Goal: Task Accomplishment & Management: Complete application form

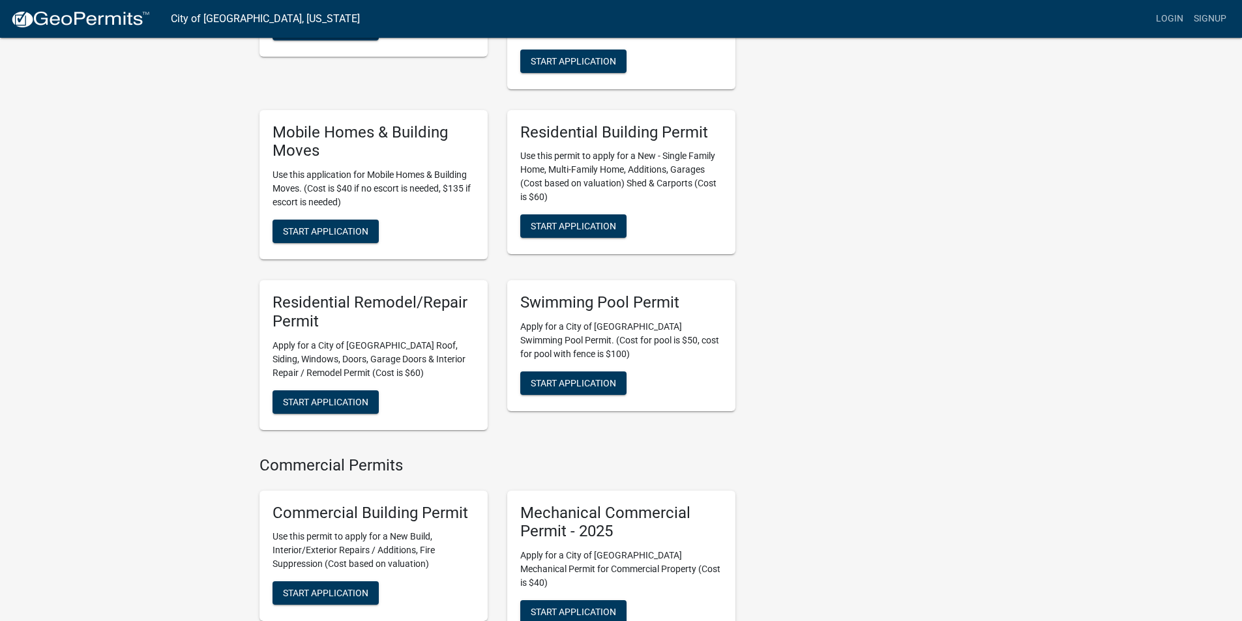
scroll to position [456, 0]
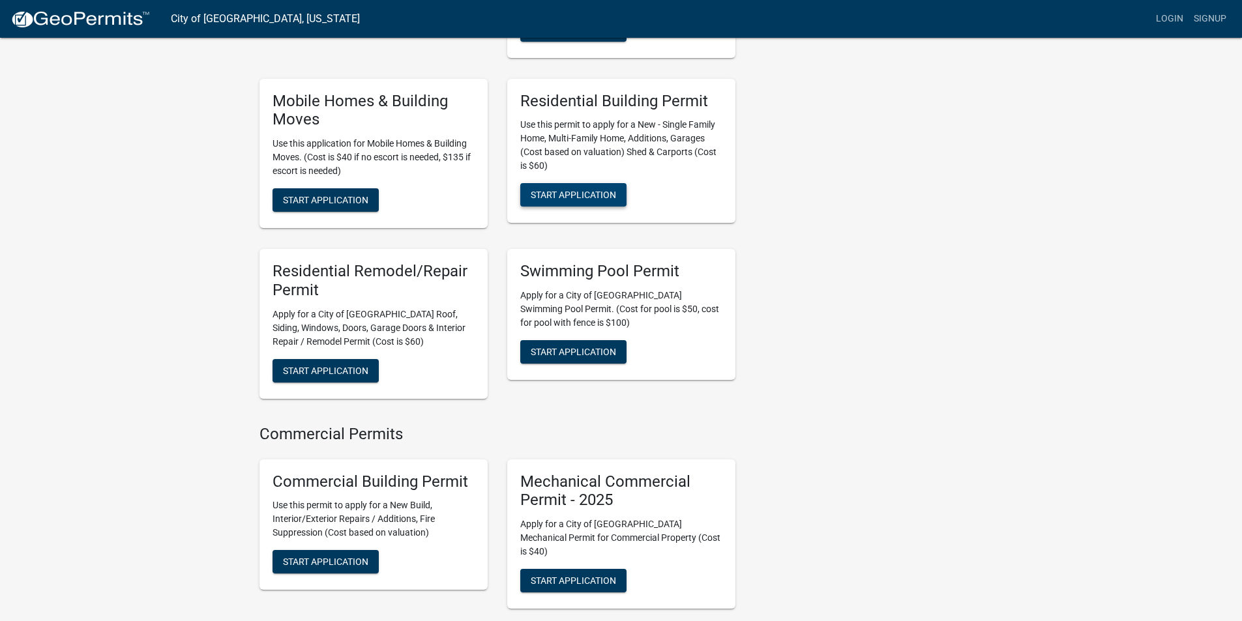
click at [577, 190] on span "Start Application" at bounding box center [573, 195] width 85 height 10
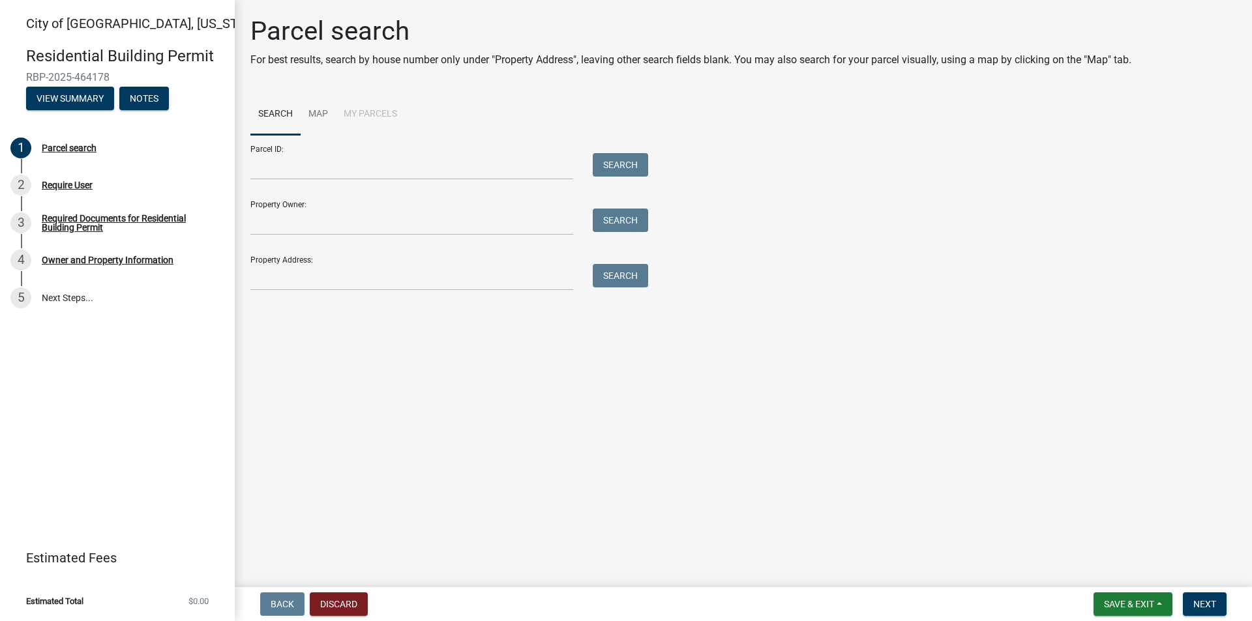
click at [370, 254] on div "Property Address: Search" at bounding box center [445, 268] width 391 height 45
drag, startPoint x: 316, startPoint y: 303, endPoint x: 324, endPoint y: 294, distance: 11.5
click at [319, 301] on main "Parcel search For best results, search by house number only under "Property Add…" at bounding box center [743, 291] width 1017 height 582
click at [350, 281] on input "Property Address:" at bounding box center [411, 277] width 323 height 27
type input "[STREET_ADDRESS]"
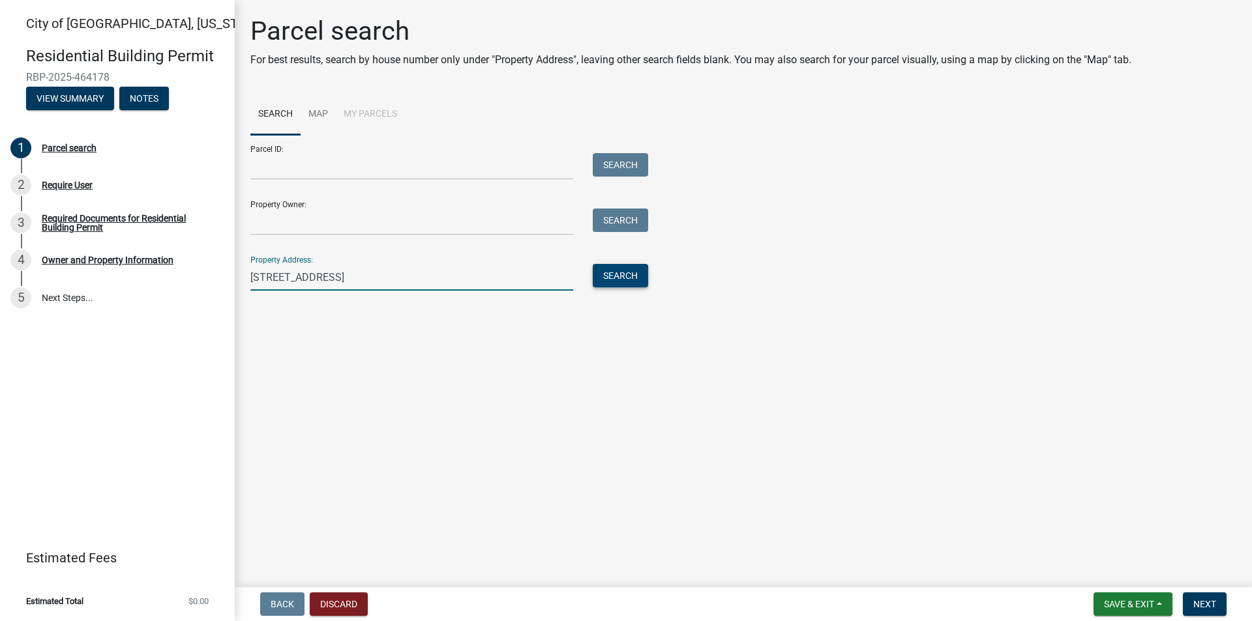
click at [618, 280] on button "Search" at bounding box center [620, 275] width 55 height 23
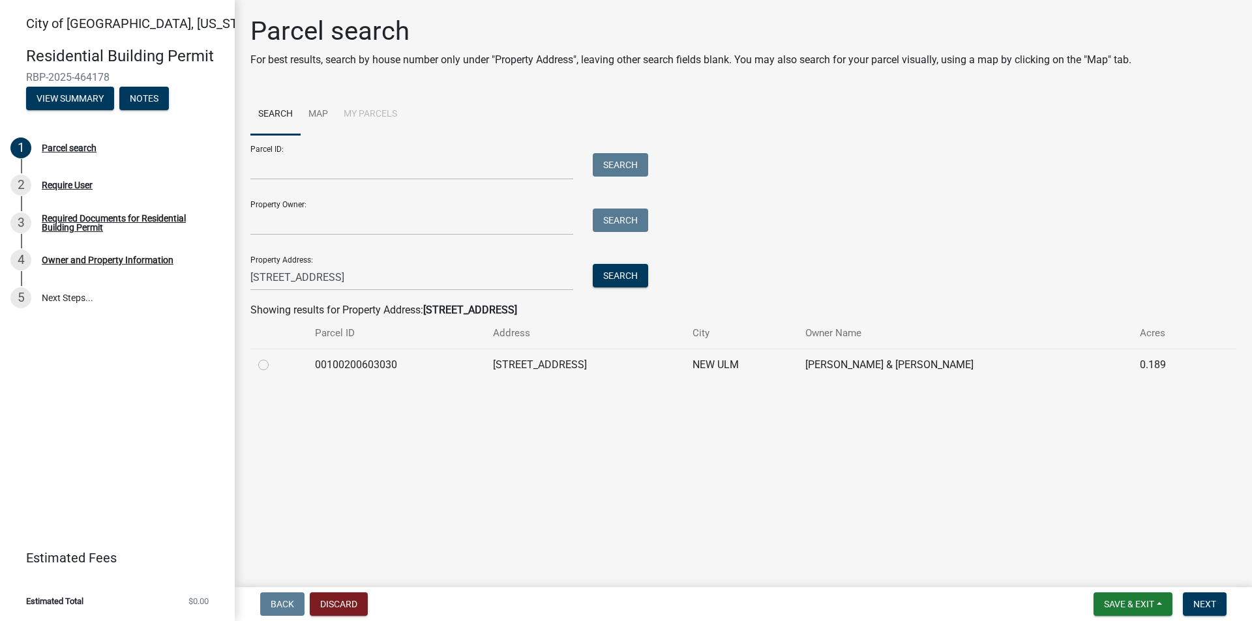
click at [274, 357] on label at bounding box center [274, 357] width 0 height 0
click at [274, 366] on input "radio" at bounding box center [278, 361] width 8 height 8
radio input "true"
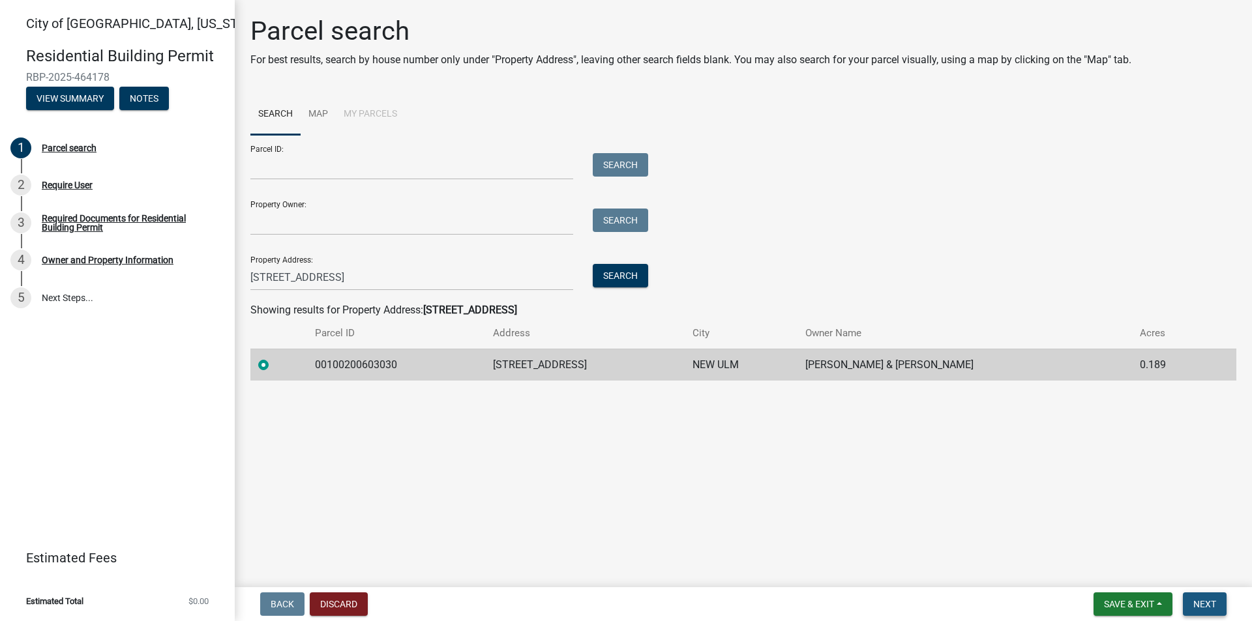
click at [1193, 605] on button "Next" at bounding box center [1205, 604] width 44 height 23
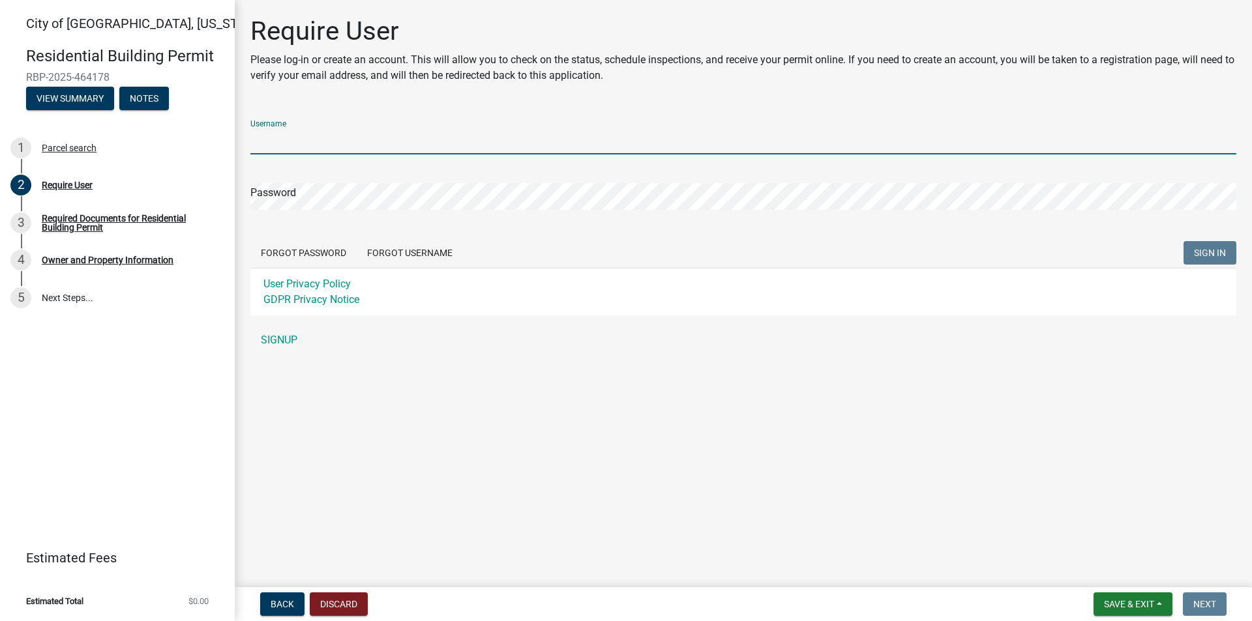
click at [476, 139] on input "Username" at bounding box center [743, 141] width 986 height 27
type input "Mattheil"
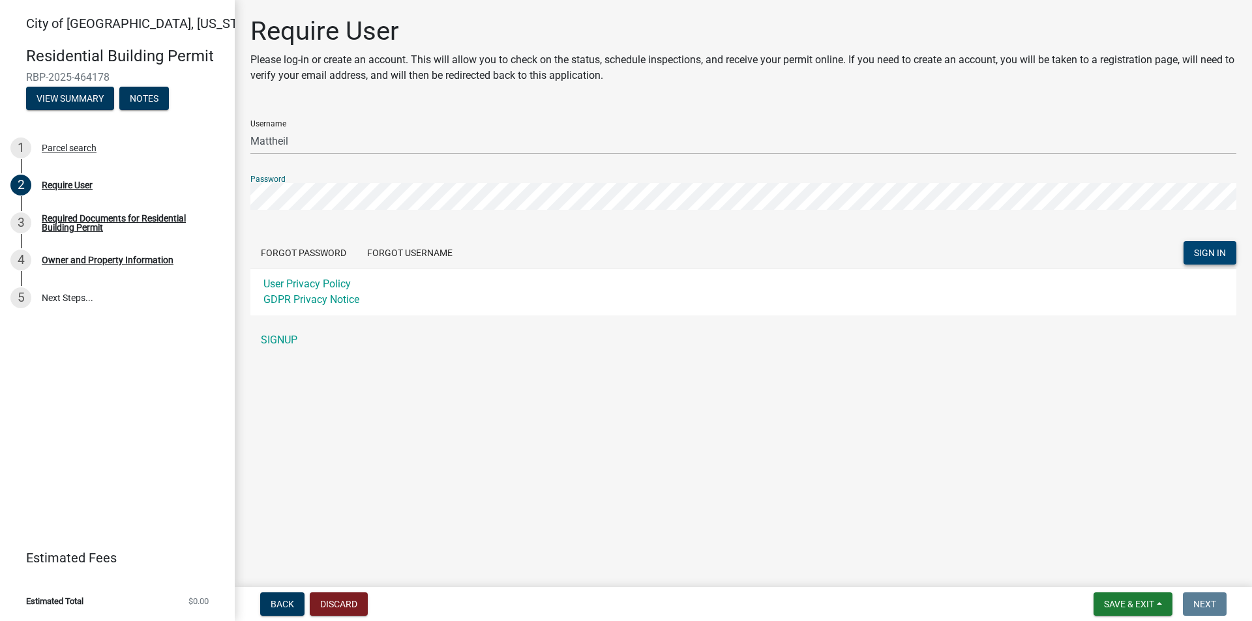
click at [1194, 255] on span "SIGN IN" at bounding box center [1210, 253] width 32 height 10
click at [334, 211] on form "Username Mattheil Password Forgot Password Forgot Username SIGN IN User Privacy…" at bounding box center [743, 213] width 986 height 206
click at [1205, 248] on span "SIGN IN" at bounding box center [1210, 253] width 32 height 10
click at [132, 216] on div "Required Documents for Residential Building Permit" at bounding box center [128, 223] width 172 height 18
click at [295, 348] on link "SIGNUP" at bounding box center [743, 340] width 986 height 26
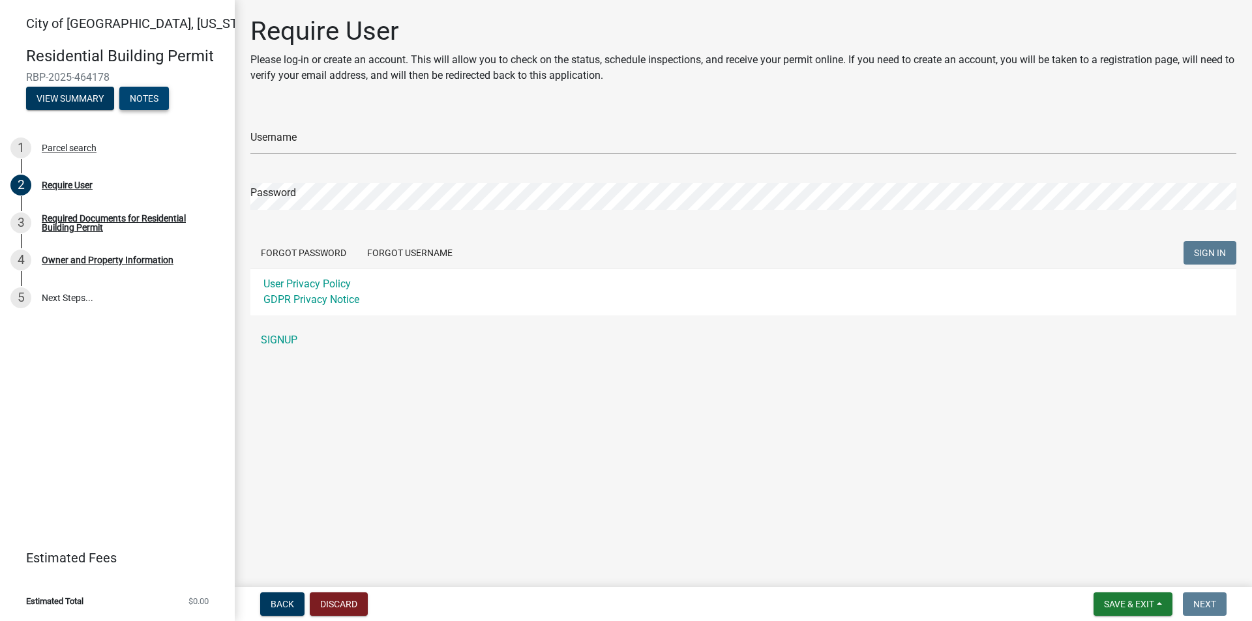
click at [156, 98] on button "Notes" at bounding box center [144, 98] width 50 height 23
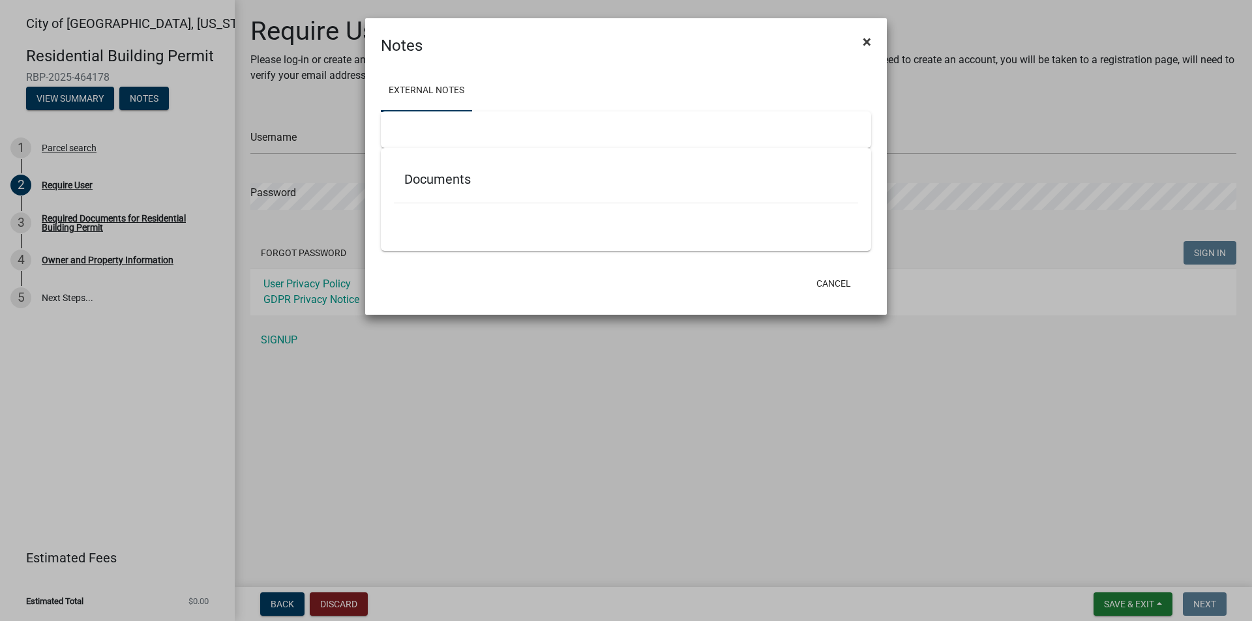
click at [865, 39] on span "×" at bounding box center [867, 42] width 8 height 18
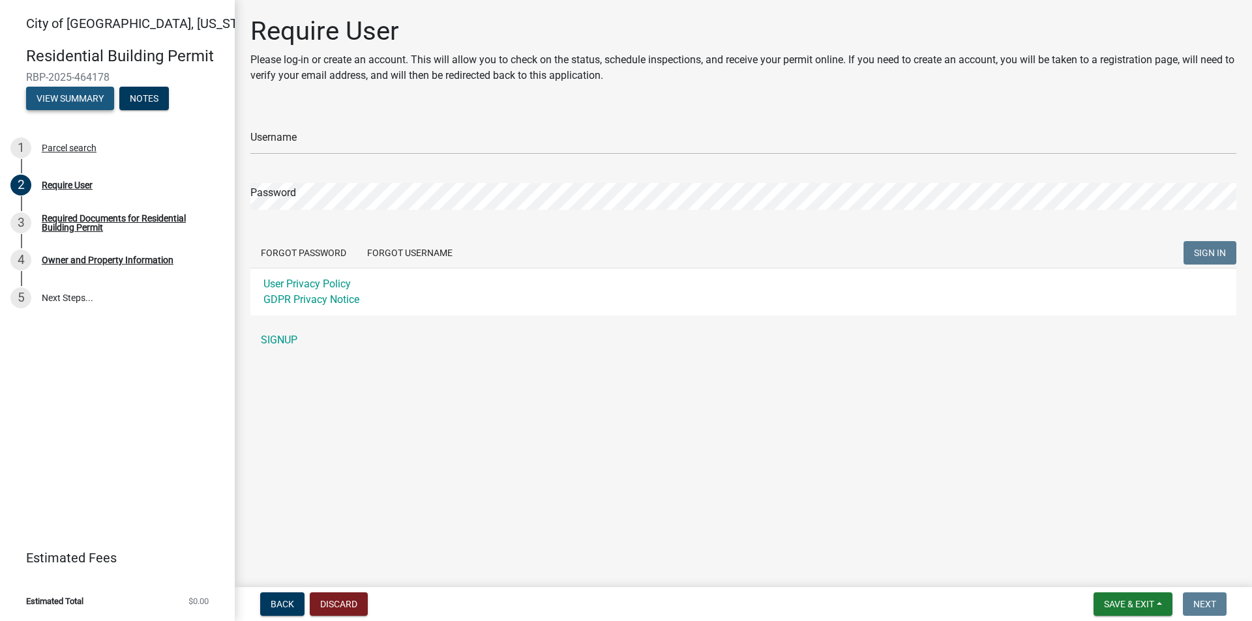
click at [50, 90] on button "View Summary" at bounding box center [70, 98] width 88 height 23
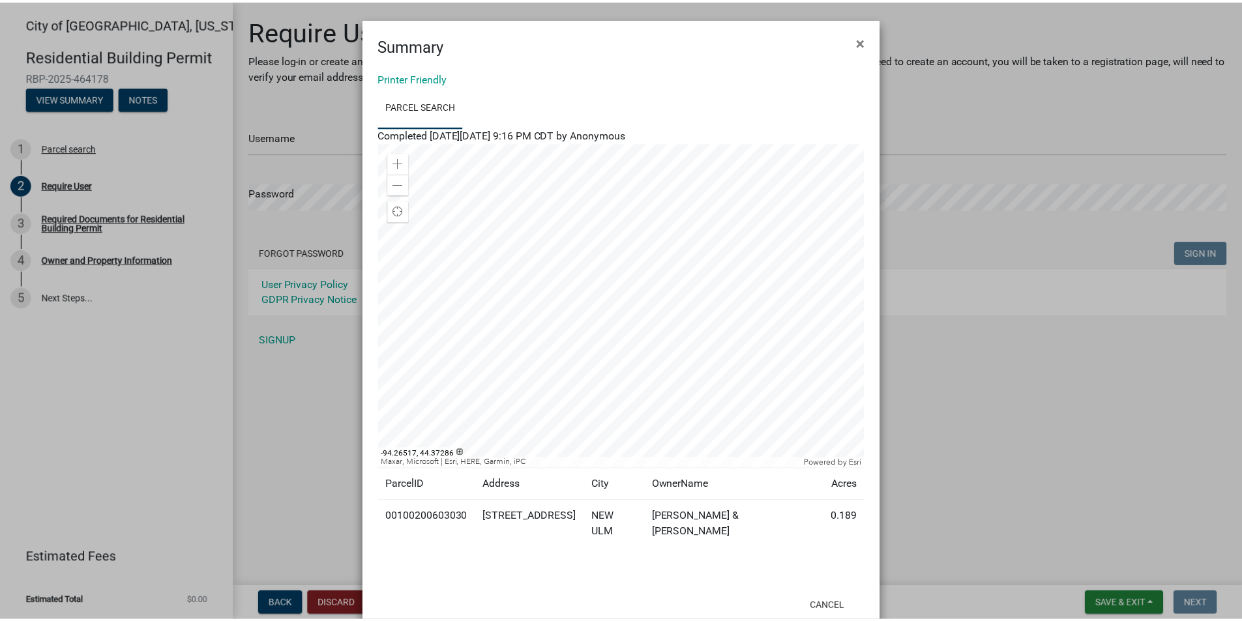
scroll to position [20, 0]
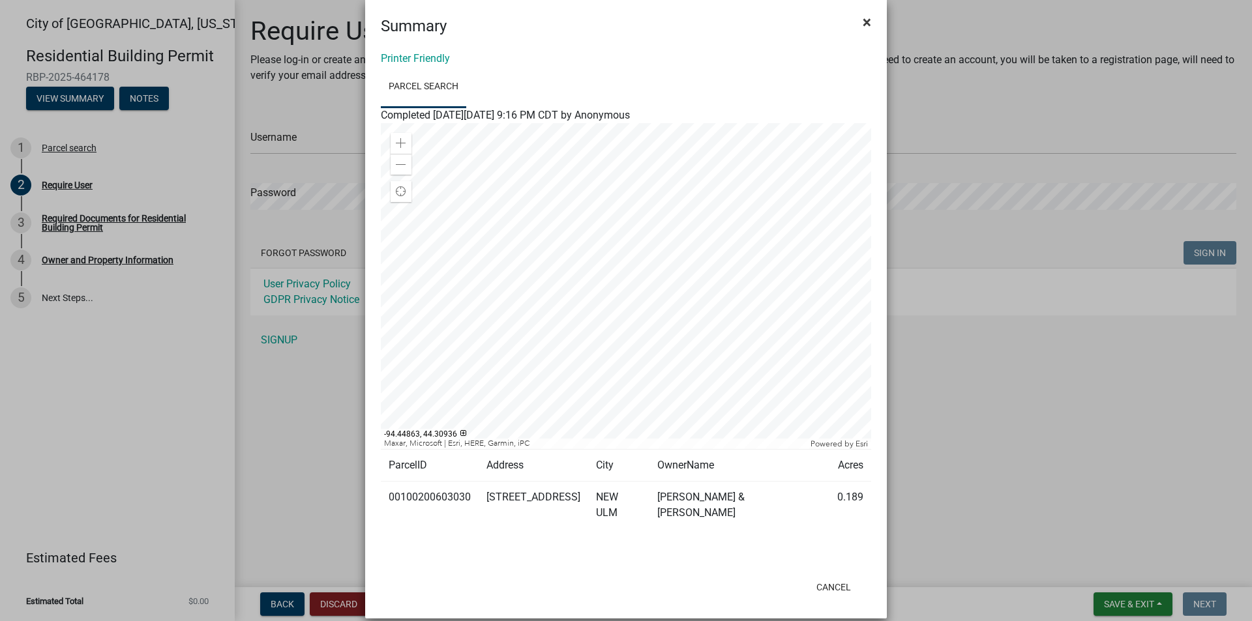
click at [863, 20] on span "×" at bounding box center [867, 22] width 8 height 18
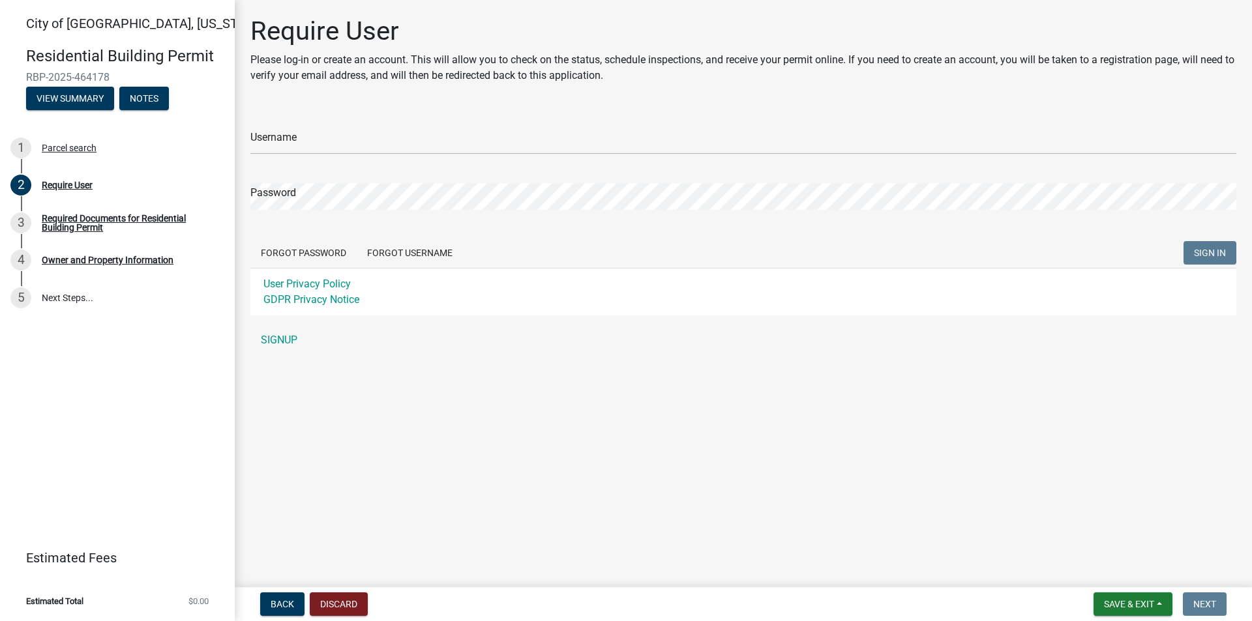
click at [682, 303] on div "User Privacy Policy GDPR Privacy Notice" at bounding box center [743, 292] width 986 height 48
click at [361, 126] on div "Username" at bounding box center [743, 132] width 986 height 45
click at [294, 336] on link "SIGNUP" at bounding box center [743, 340] width 986 height 26
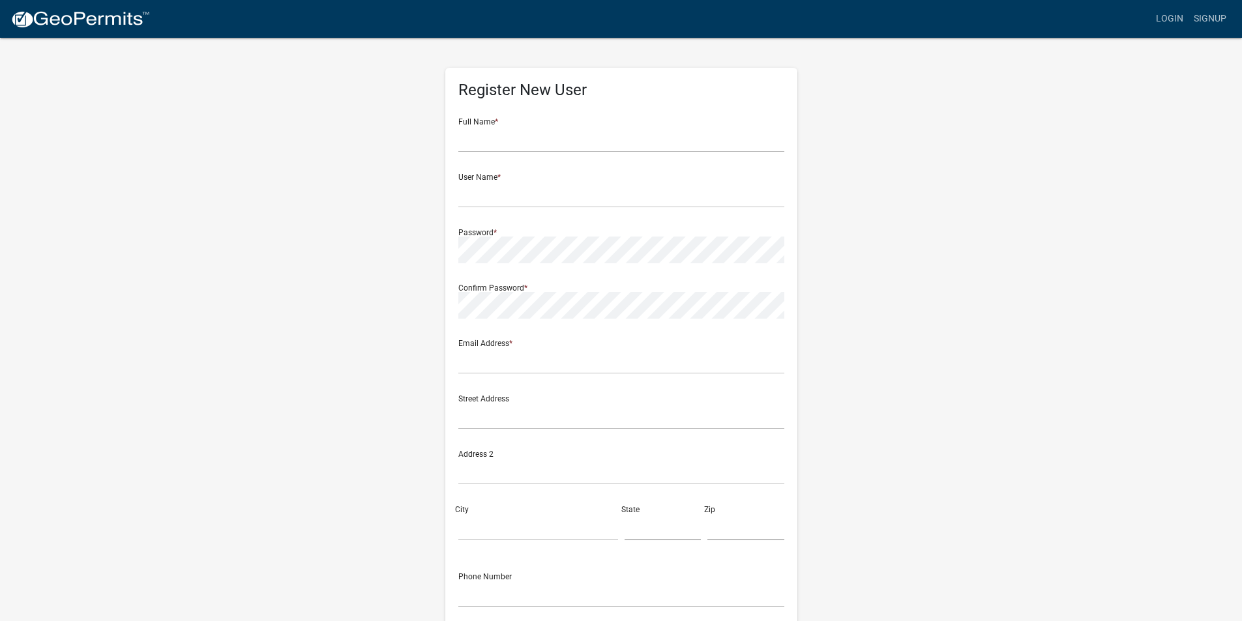
click at [569, 114] on div "Full Name *" at bounding box center [621, 130] width 326 height 45
click at [481, 131] on input "text" at bounding box center [621, 139] width 326 height 27
type input "[PERSON_NAME]"
type input "[EMAIL_ADDRESS][DOMAIN_NAME]"
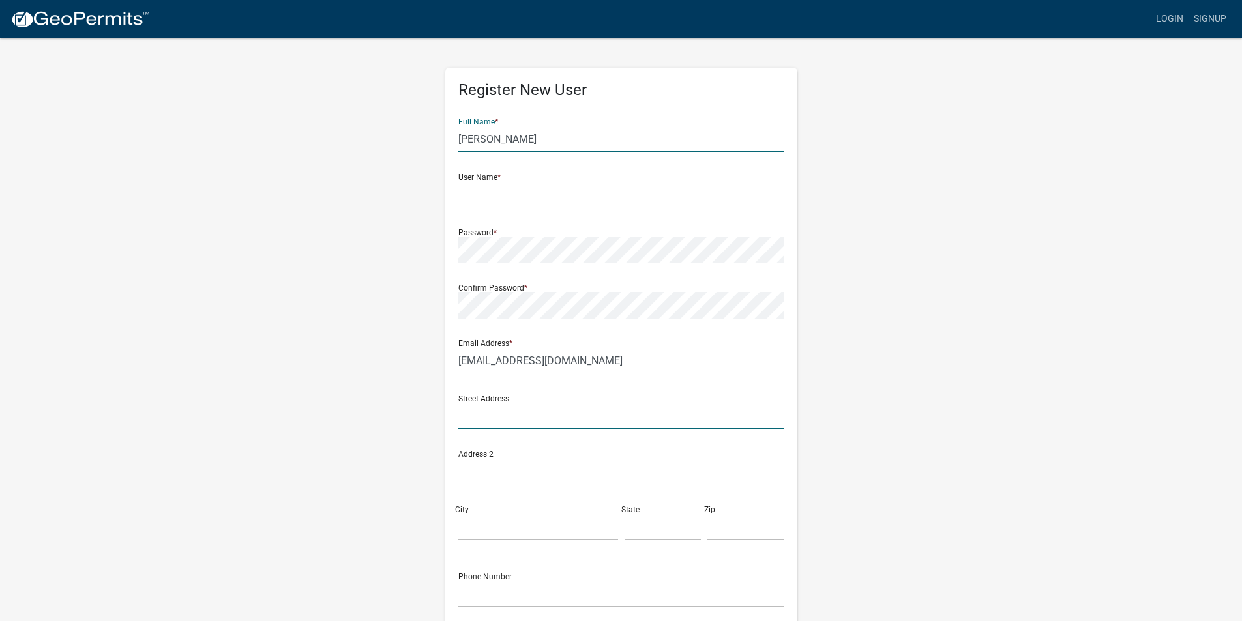
type input "[STREET_ADDRESS]"
type input "New Ulm"
type input "MN"
type input "56073"
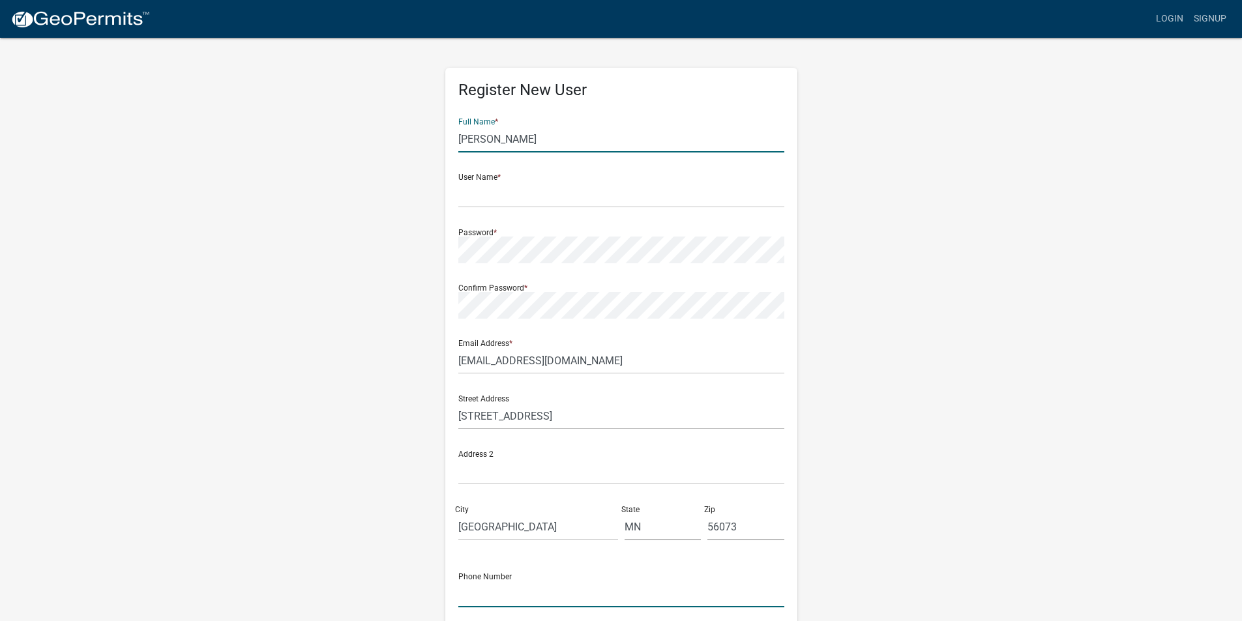
type input "5072764263"
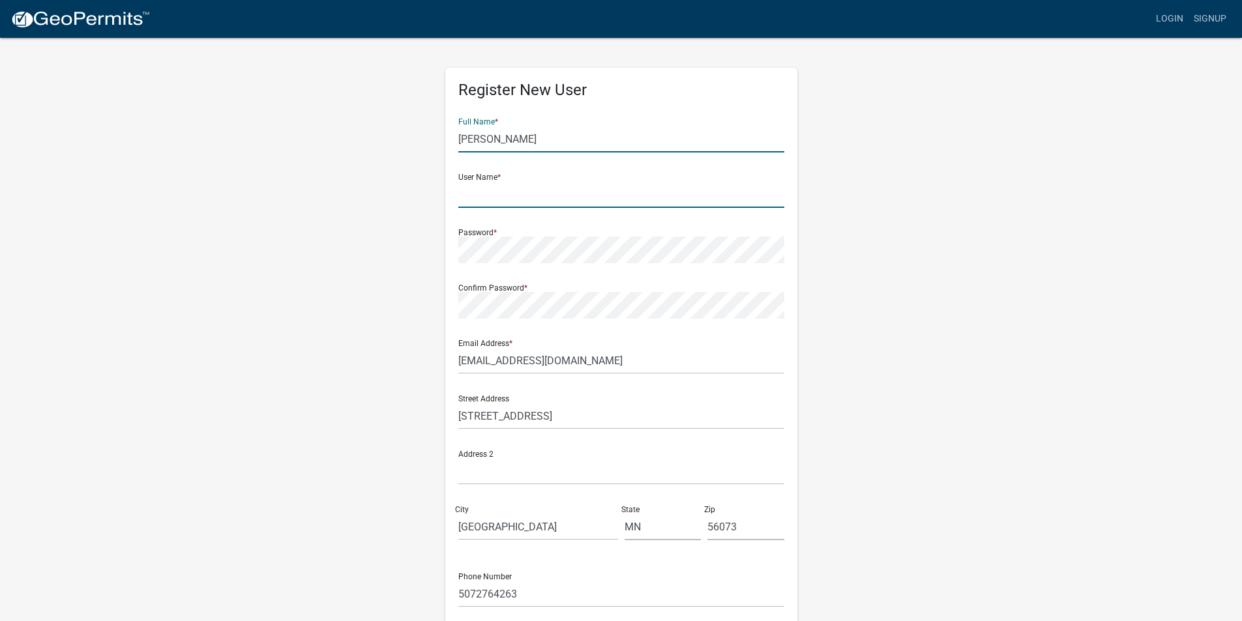
click at [533, 198] on input "text" at bounding box center [621, 194] width 326 height 27
type input "mattheil"
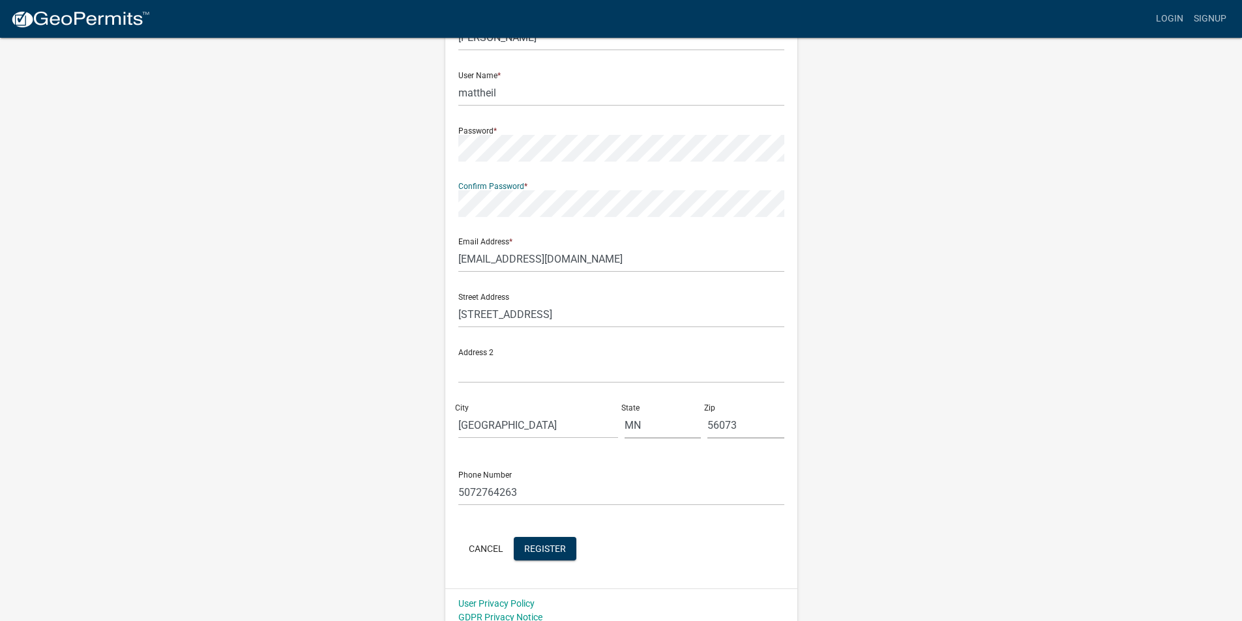
scroll to position [113, 0]
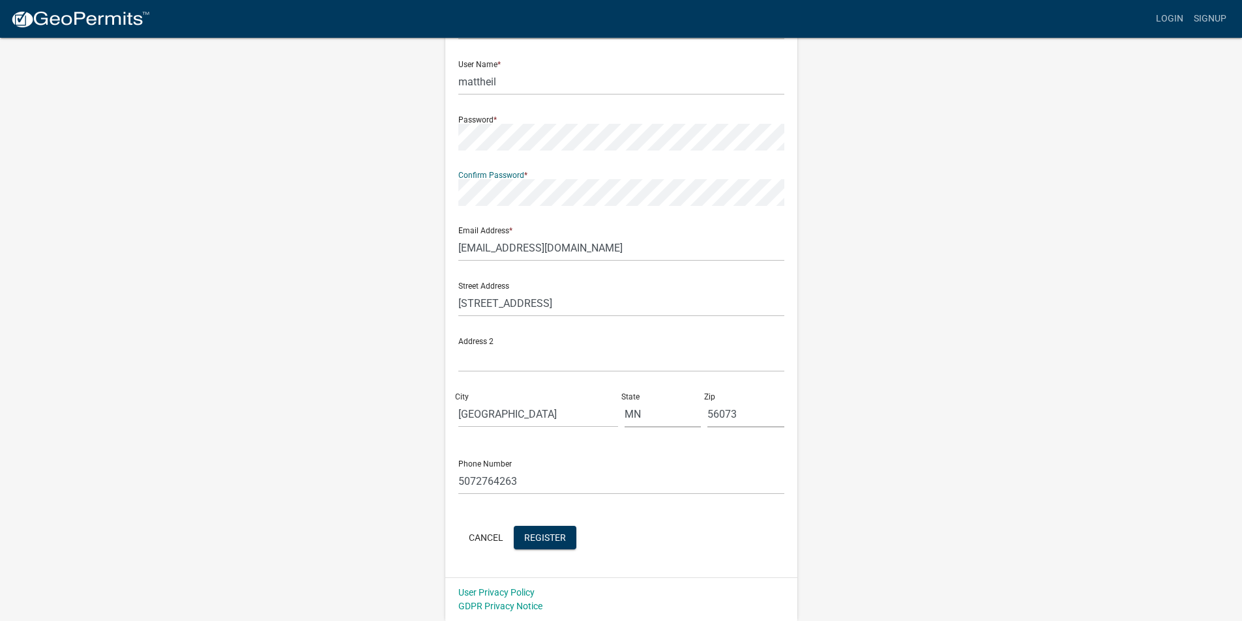
click at [550, 521] on form "Full Name * Matt Heil User Name * mattheil Password * Confirm Password * Email …" at bounding box center [621, 274] width 326 height 558
click at [550, 531] on button "Register" at bounding box center [545, 537] width 63 height 23
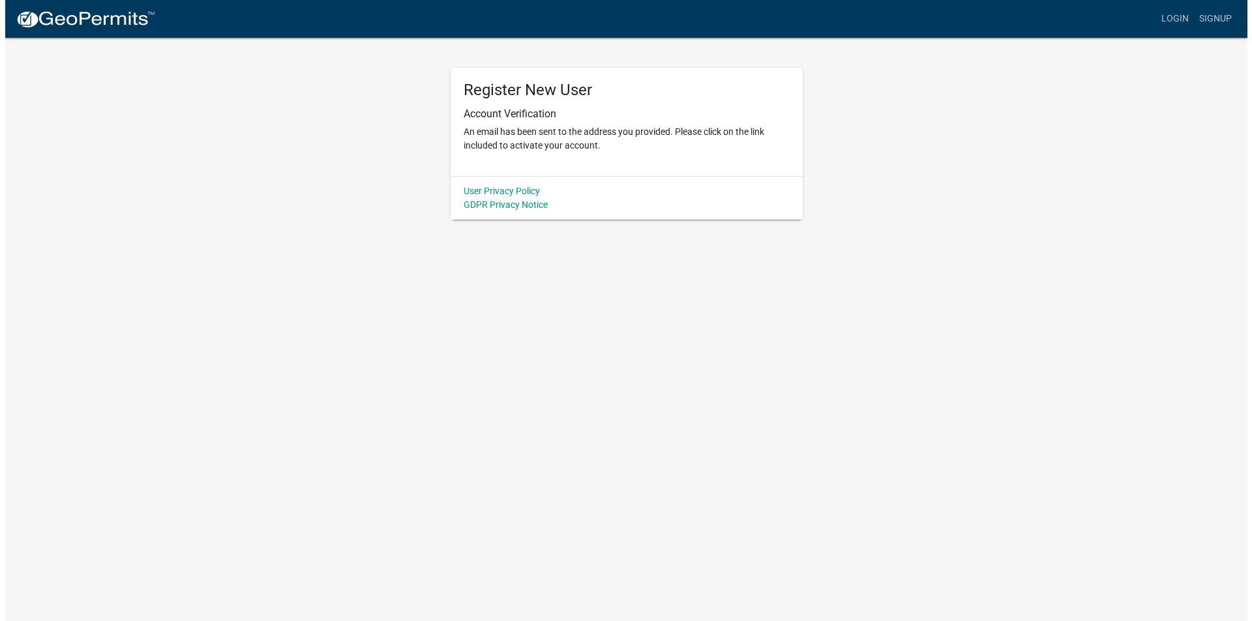
scroll to position [0, 0]
click at [584, 158] on div "Register New User Account Verification An email has been sent to the address yo…" at bounding box center [626, 122] width 352 height 108
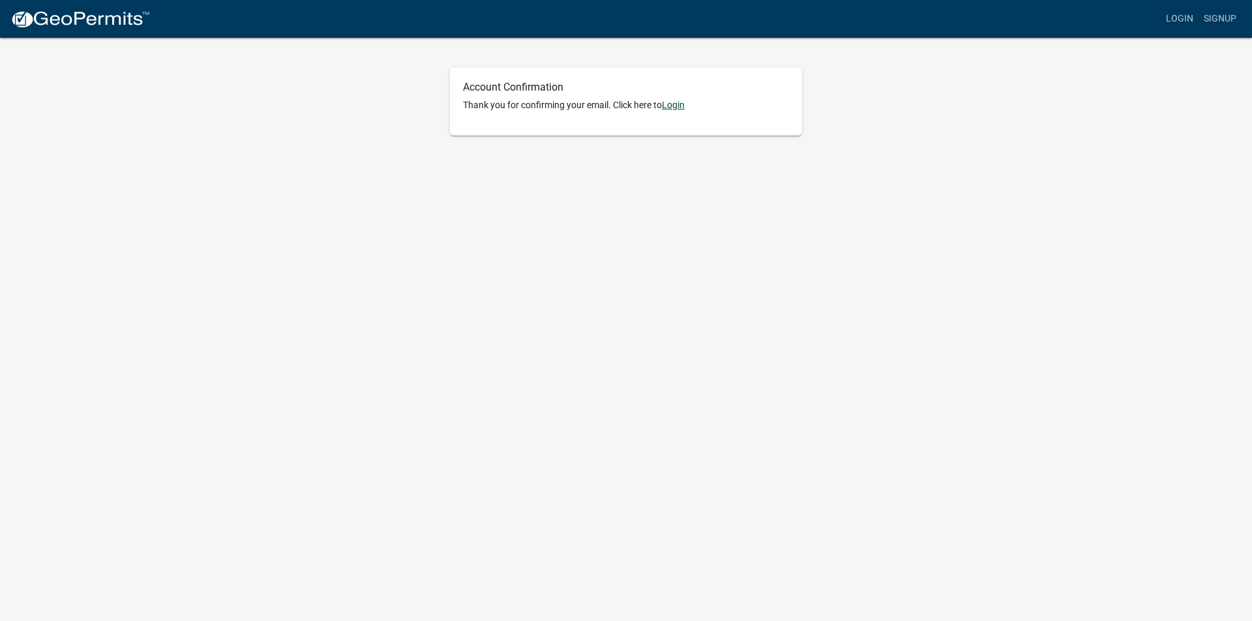
click at [684, 101] on link "Login" at bounding box center [673, 105] width 23 height 10
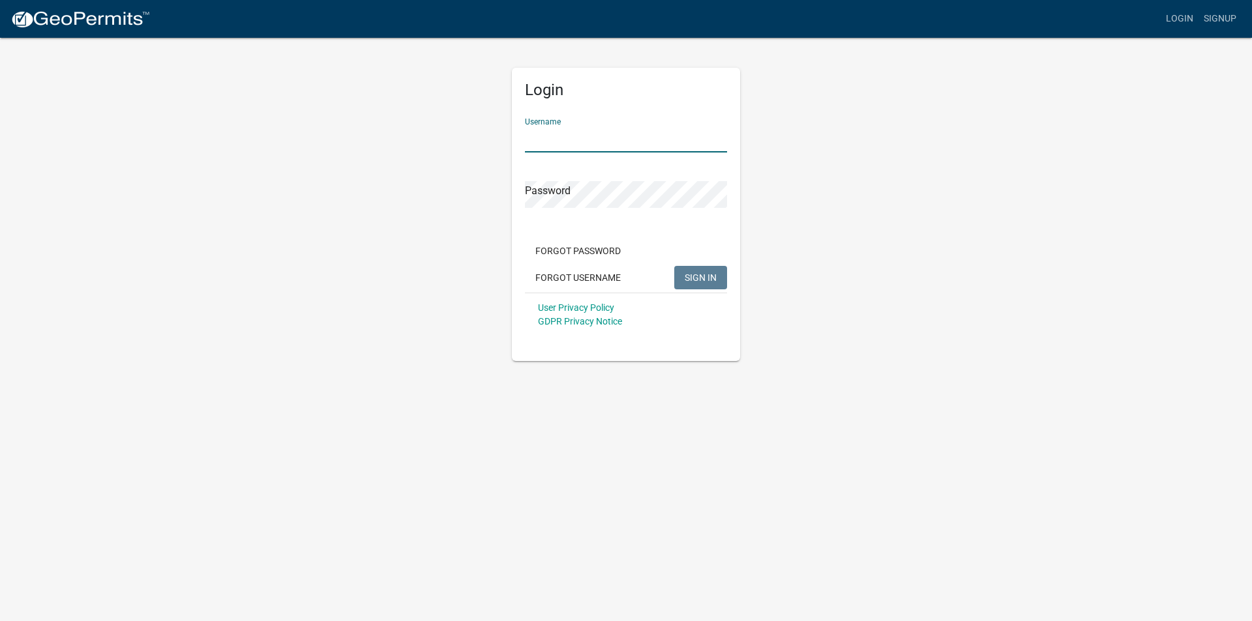
click at [651, 136] on input "Username" at bounding box center [626, 139] width 202 height 27
type input "Mattheil"
click at [674, 266] on button "SIGN IN" at bounding box center [700, 277] width 53 height 23
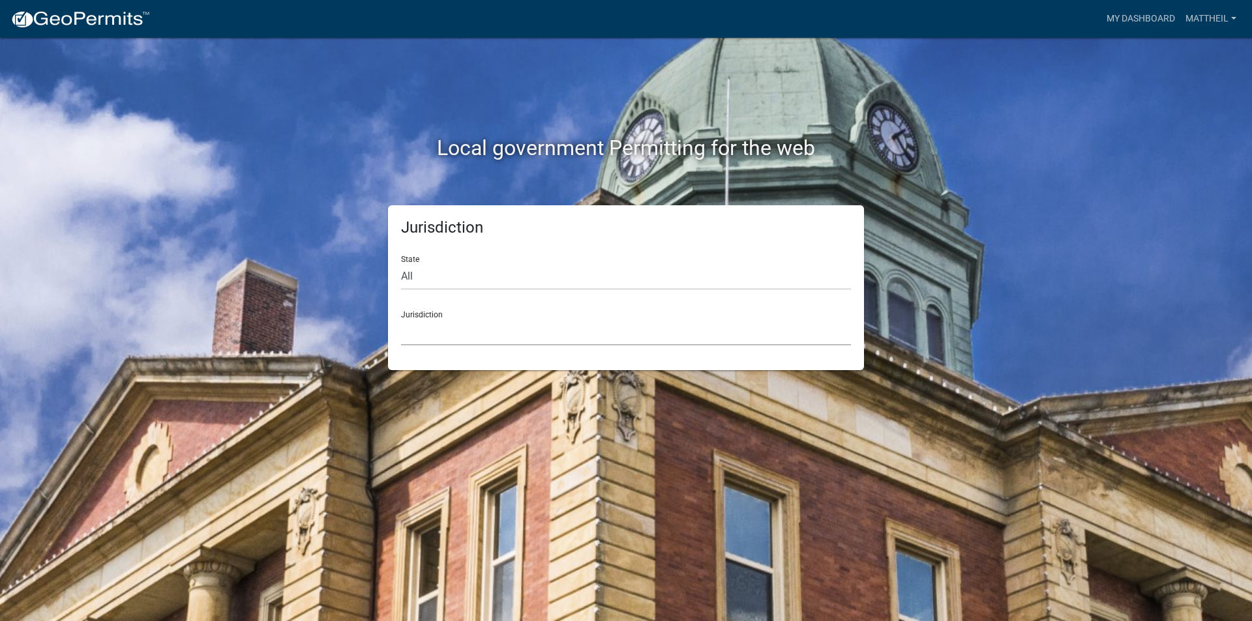
click at [492, 329] on select "[GEOGRAPHIC_DATA], [US_STATE] [GEOGRAPHIC_DATA], [US_STATE][PERSON_NAME][GEOGRA…" at bounding box center [626, 332] width 450 height 27
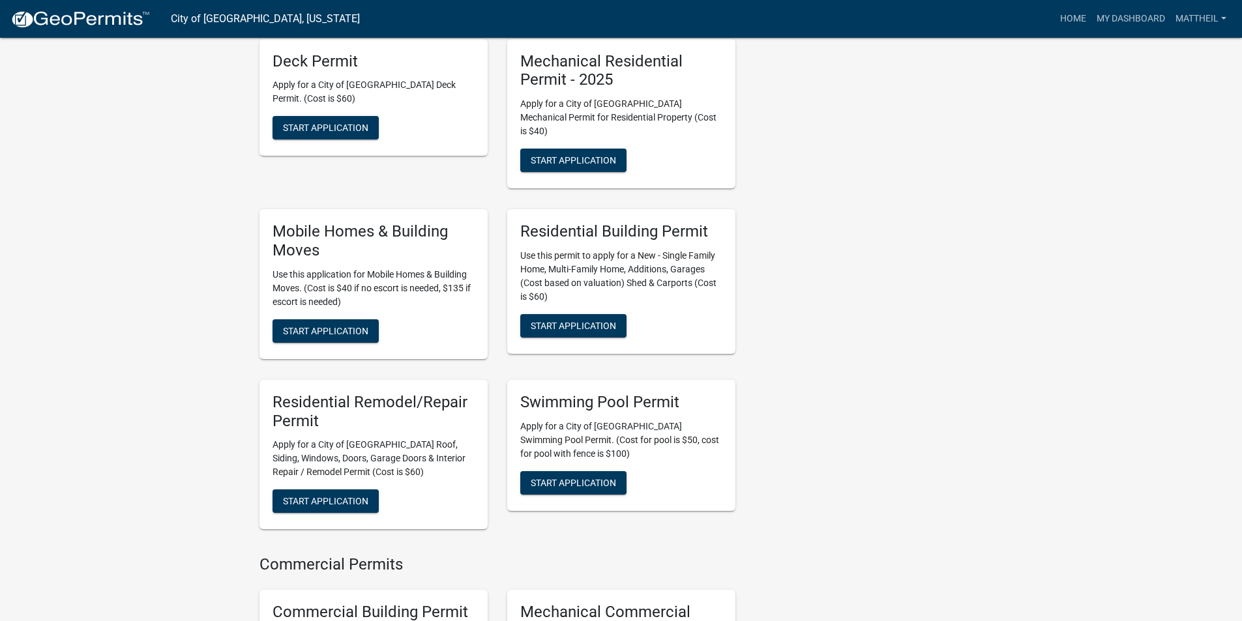
scroll to position [564, 0]
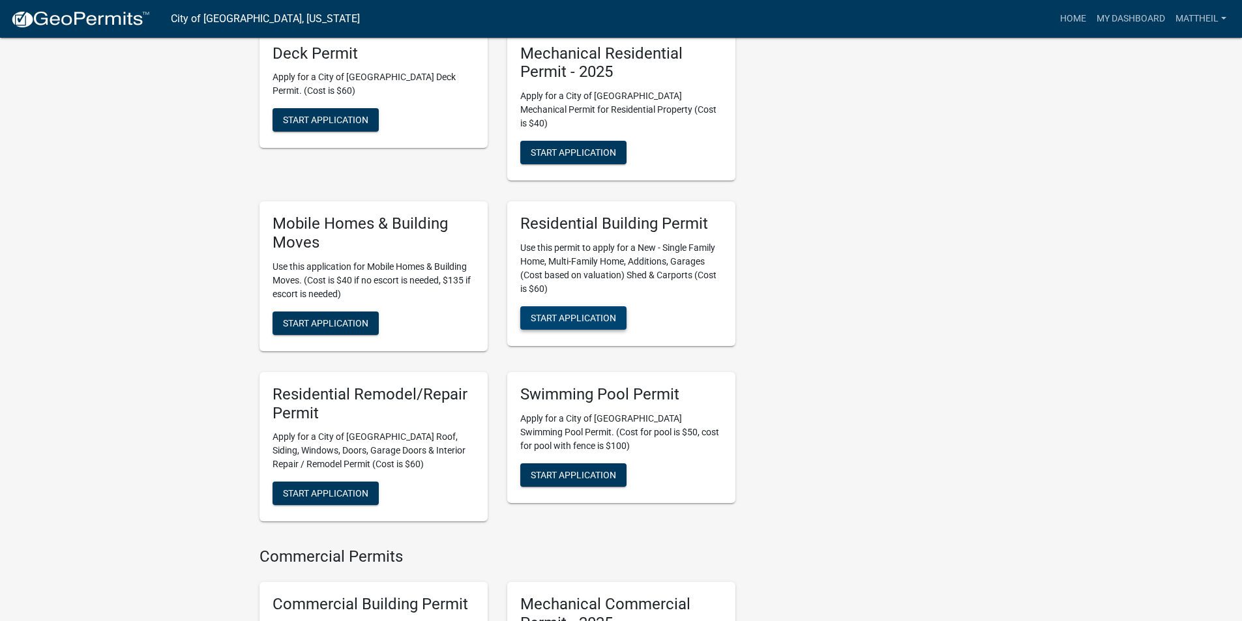
click at [598, 313] on span "Start Application" at bounding box center [573, 318] width 85 height 10
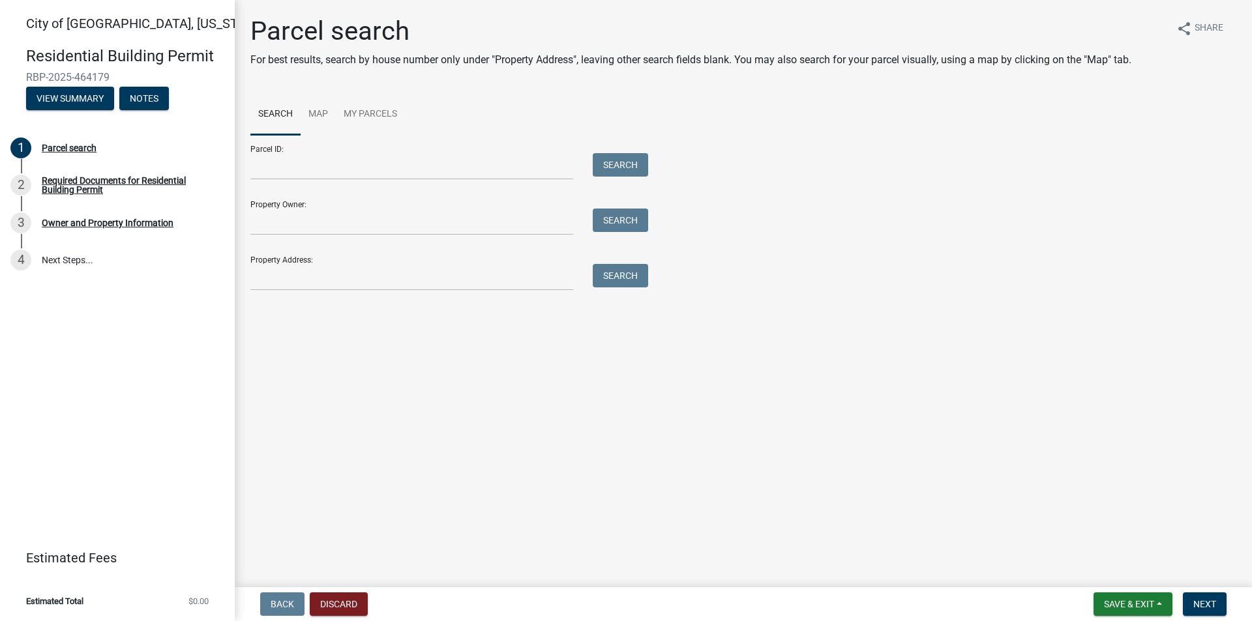
click at [354, 261] on div "Property Address: Search" at bounding box center [445, 268] width 391 height 45
click at [380, 284] on input "Property Address:" at bounding box center [411, 277] width 323 height 27
type input "[STREET_ADDRESS]"
click at [639, 271] on button "Search" at bounding box center [620, 275] width 55 height 23
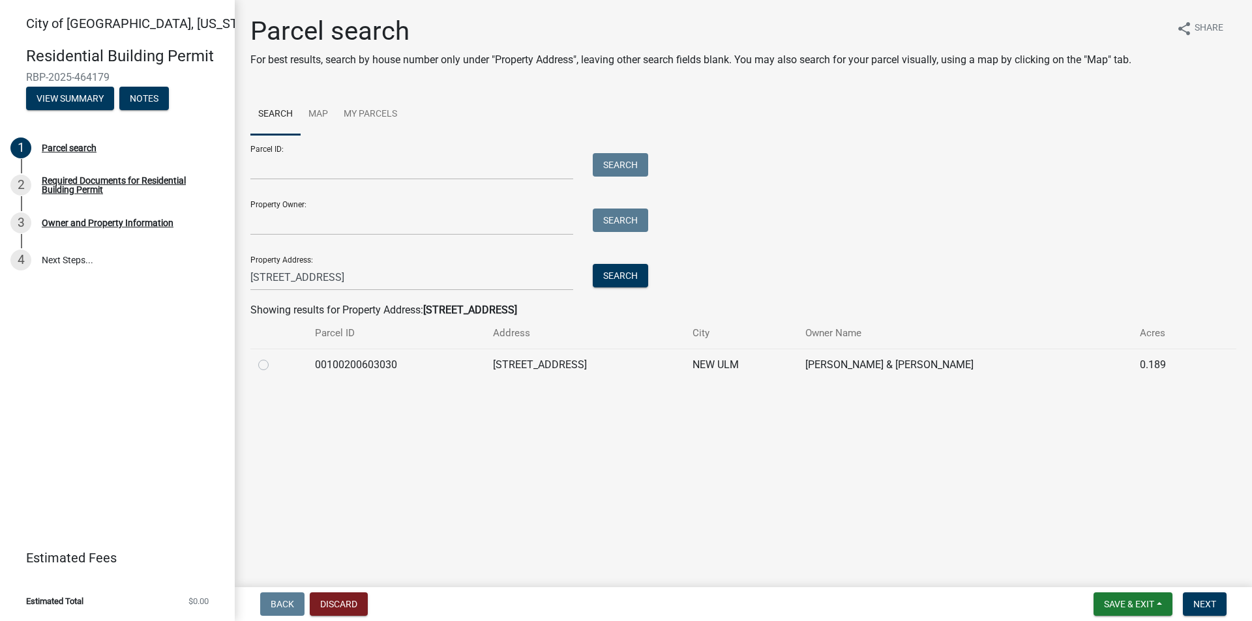
click at [268, 368] on div at bounding box center [278, 365] width 41 height 16
click at [274, 357] on label at bounding box center [274, 357] width 0 height 0
click at [274, 366] on input "radio" at bounding box center [278, 361] width 8 height 8
radio input "true"
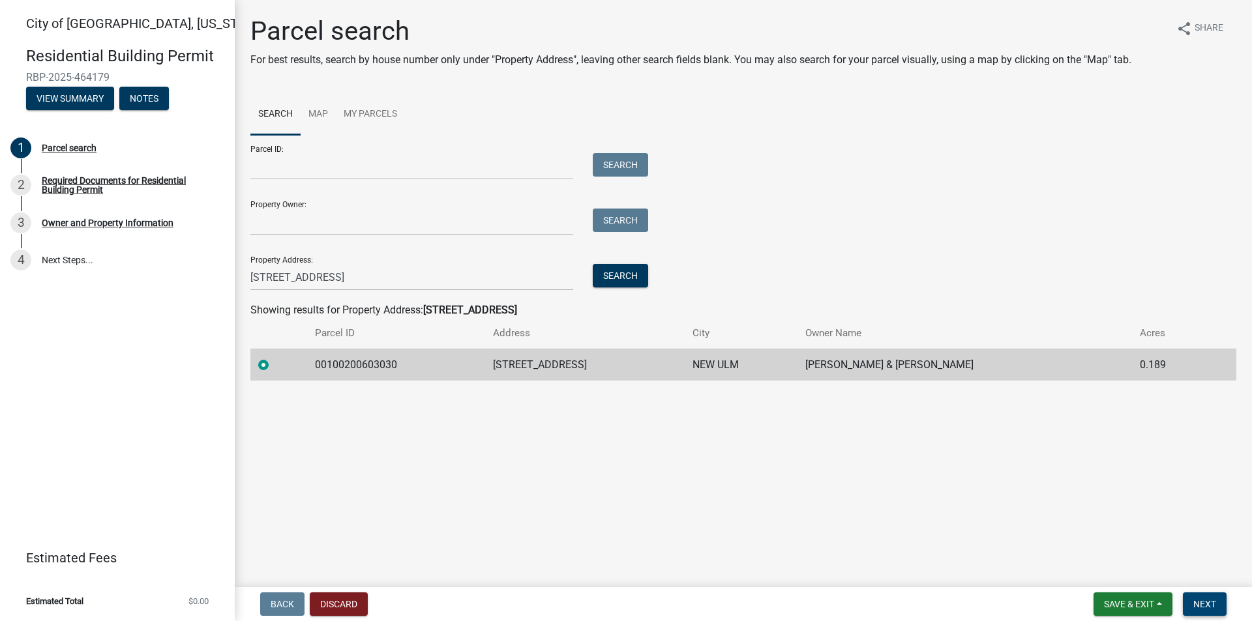
click at [1203, 601] on span "Next" at bounding box center [1204, 604] width 23 height 10
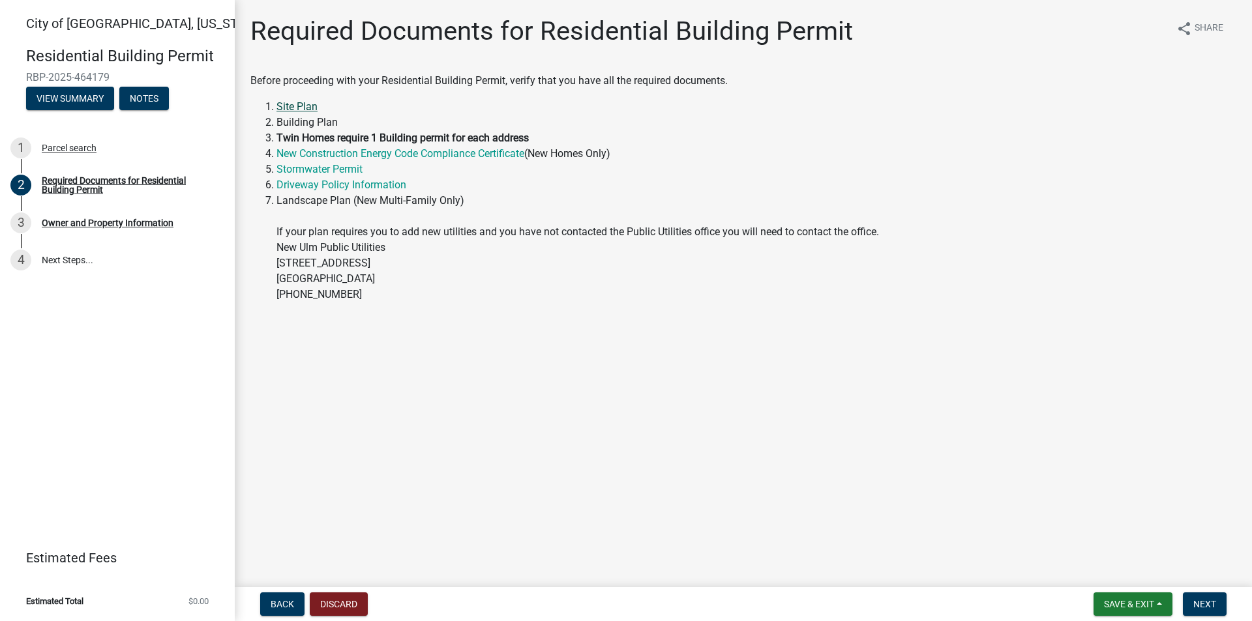
click at [276, 108] on link "Site Plan" at bounding box center [296, 106] width 41 height 12
click at [1204, 603] on span "Next" at bounding box center [1204, 604] width 23 height 10
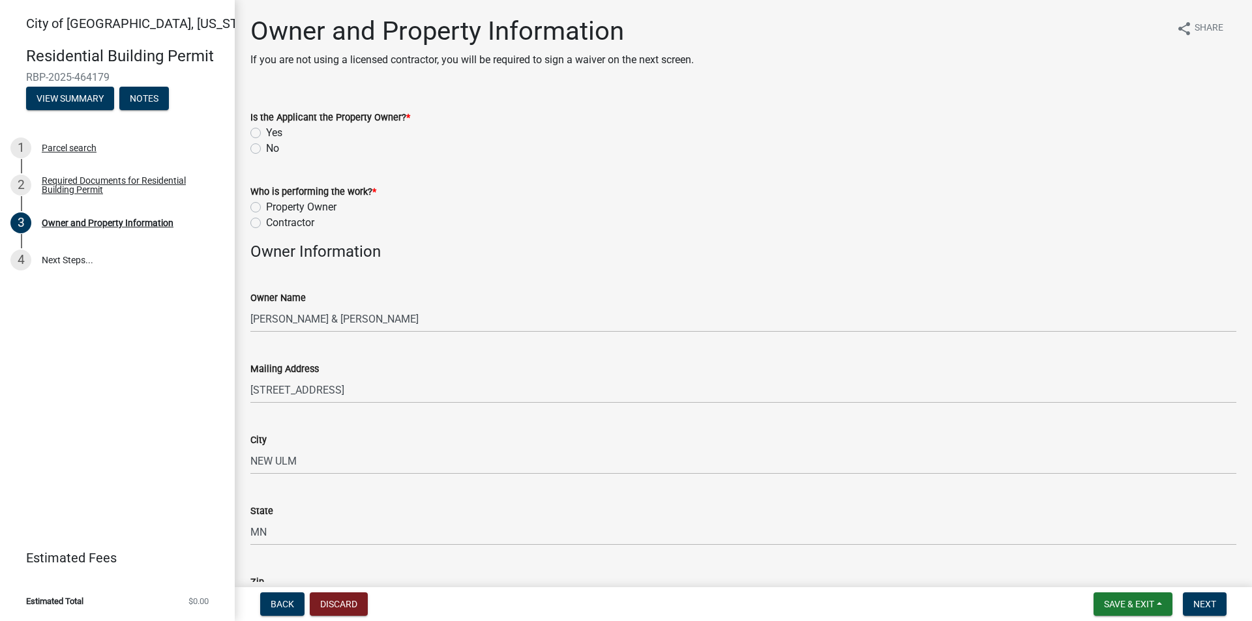
click at [266, 145] on label "No" at bounding box center [272, 149] width 13 height 16
click at [266, 145] on input "No" at bounding box center [270, 145] width 8 height 8
radio input "true"
click at [266, 219] on label "Contractor" at bounding box center [290, 223] width 48 height 16
click at [266, 219] on input "Contractor" at bounding box center [270, 219] width 8 height 8
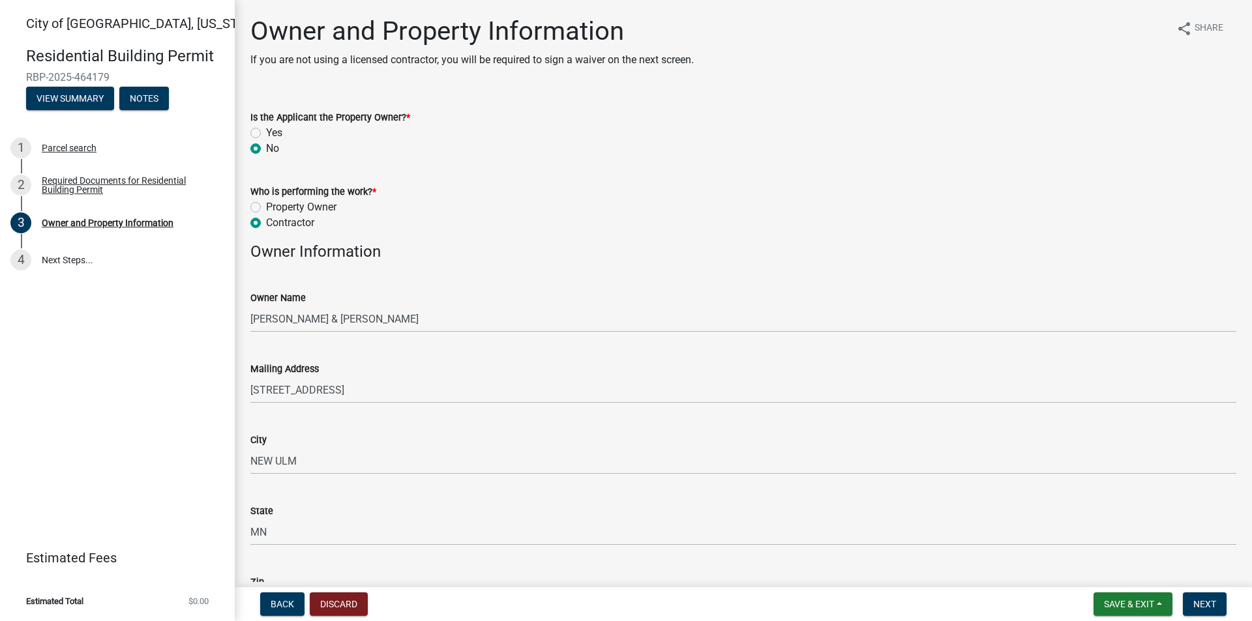
radio input "true"
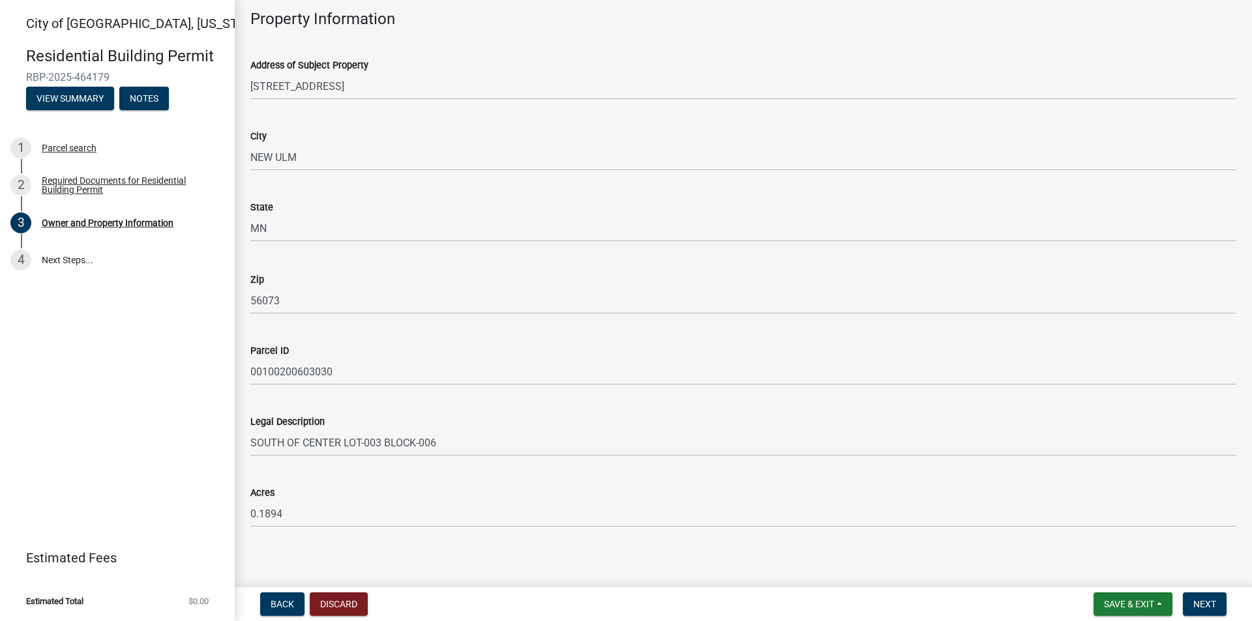
scroll to position [766, 0]
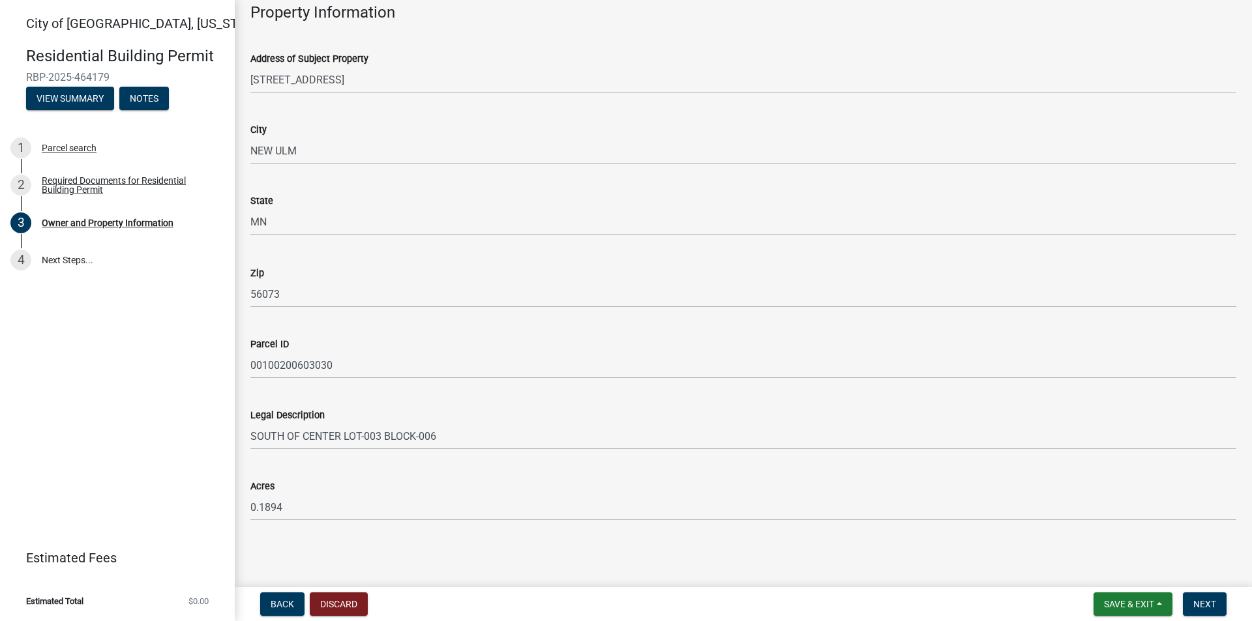
click at [1207, 591] on nav "Back Discard Save & Exit Save Save & Exit Next" at bounding box center [743, 604] width 1017 height 34
click at [1218, 595] on button "Next" at bounding box center [1205, 604] width 44 height 23
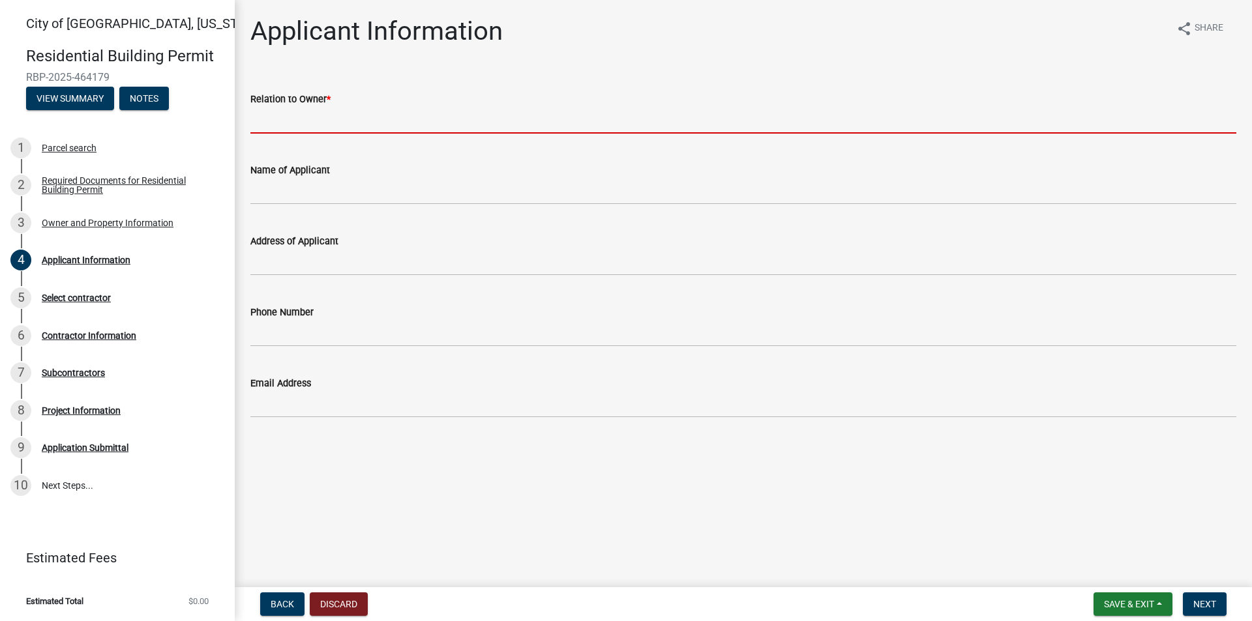
click at [447, 113] on input "Relation to Owner *" at bounding box center [743, 120] width 986 height 27
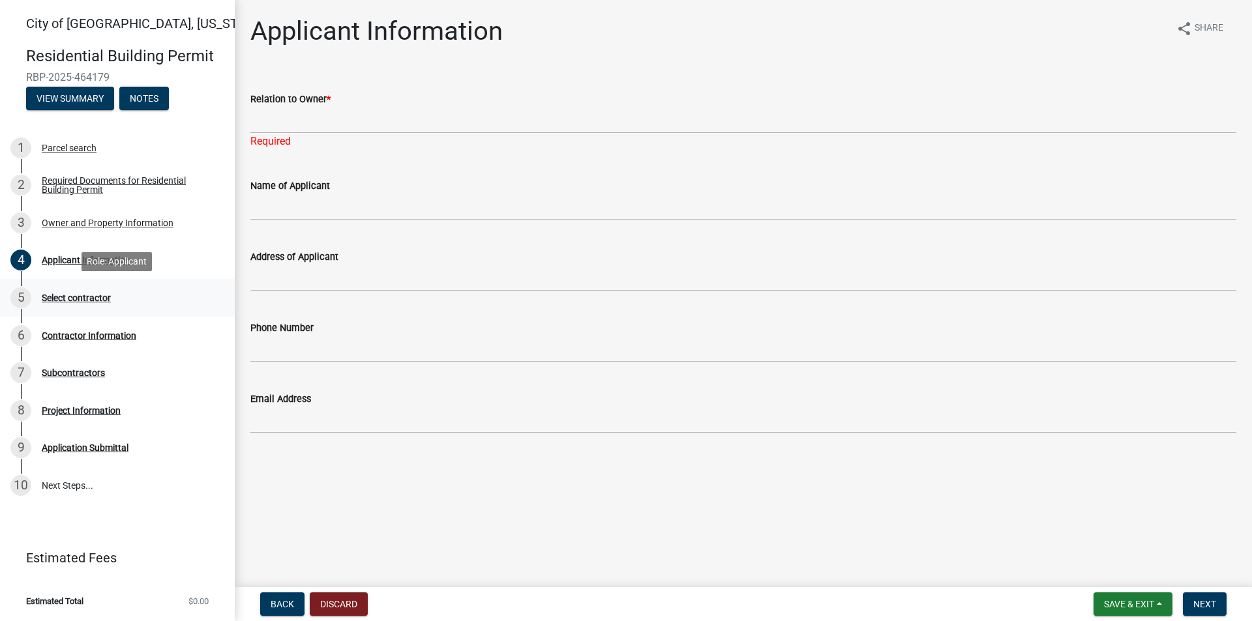
click at [74, 299] on div "Select contractor" at bounding box center [76, 297] width 69 height 9
click at [70, 267] on div "4 Applicant Information" at bounding box center [111, 260] width 203 height 21
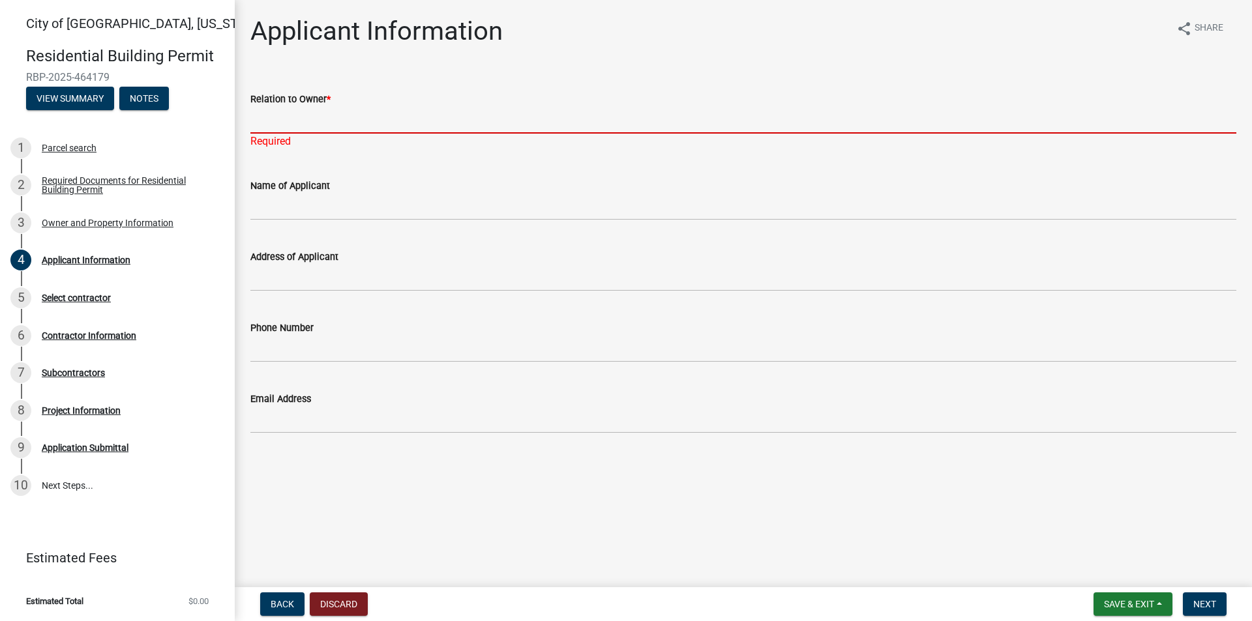
click at [393, 123] on input "Relation to Owner *" at bounding box center [743, 120] width 986 height 27
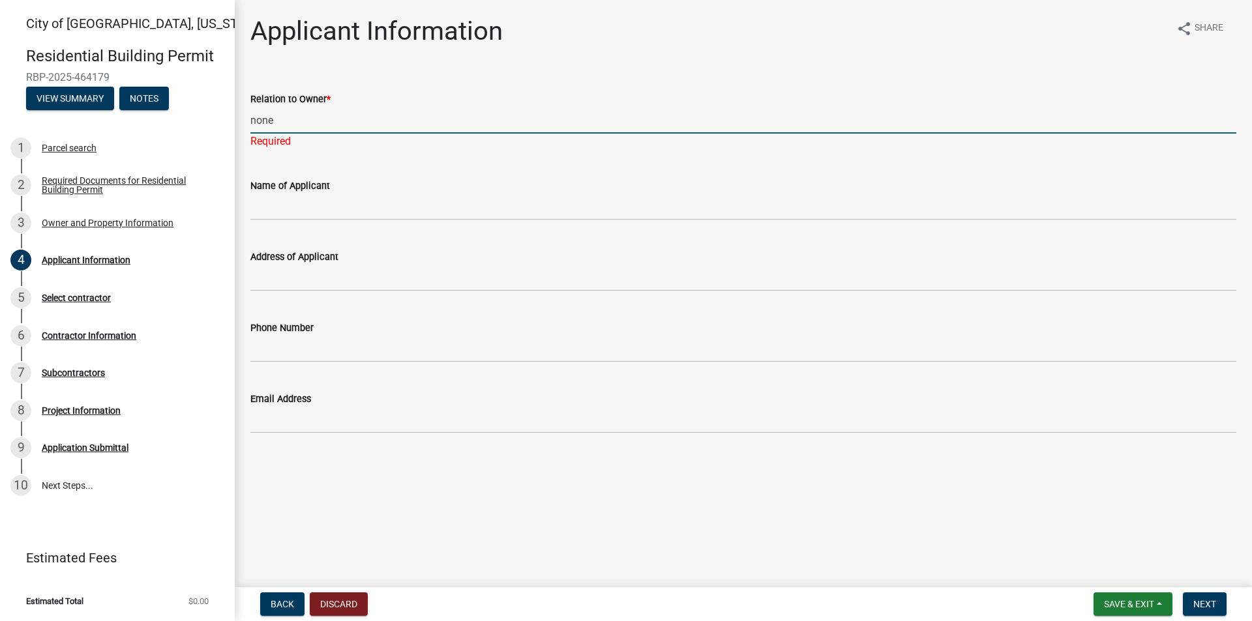
type input "none"
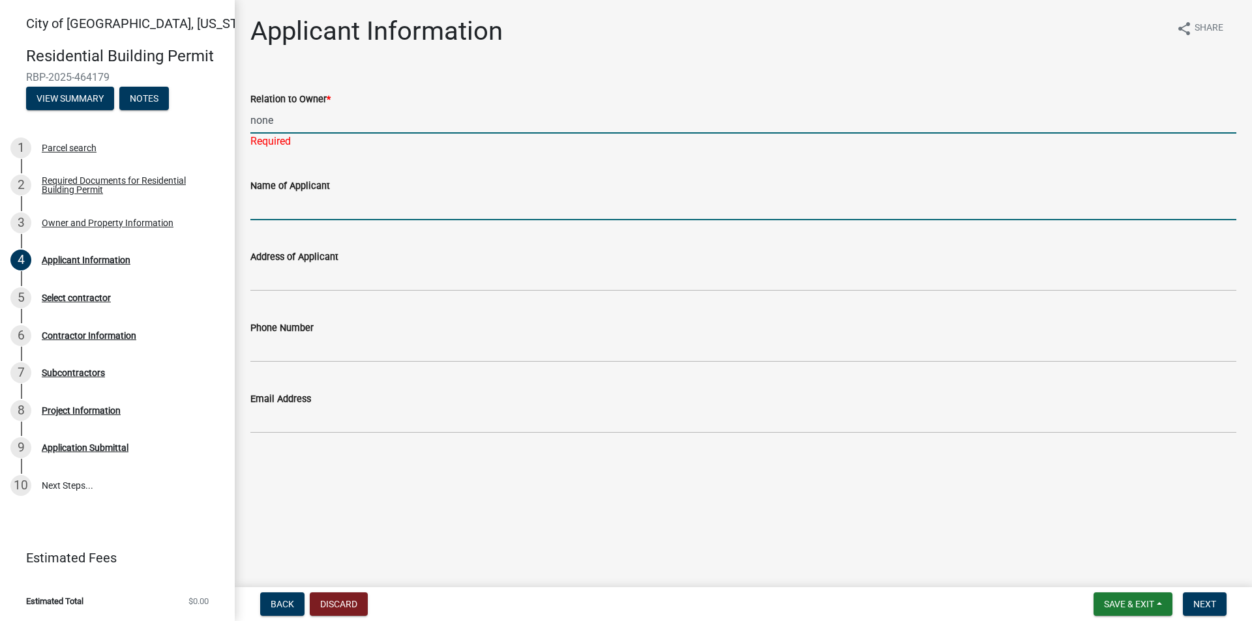
click at [411, 194] on input "Name of Applicant" at bounding box center [743, 207] width 986 height 27
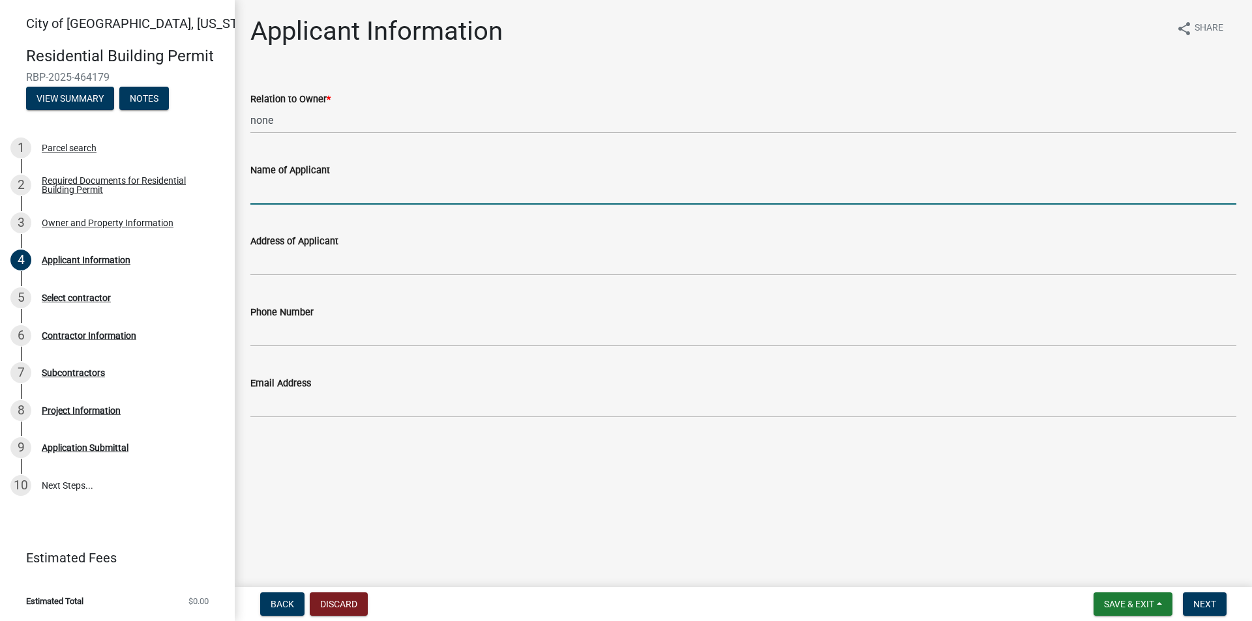
type input "[PERSON_NAME]"
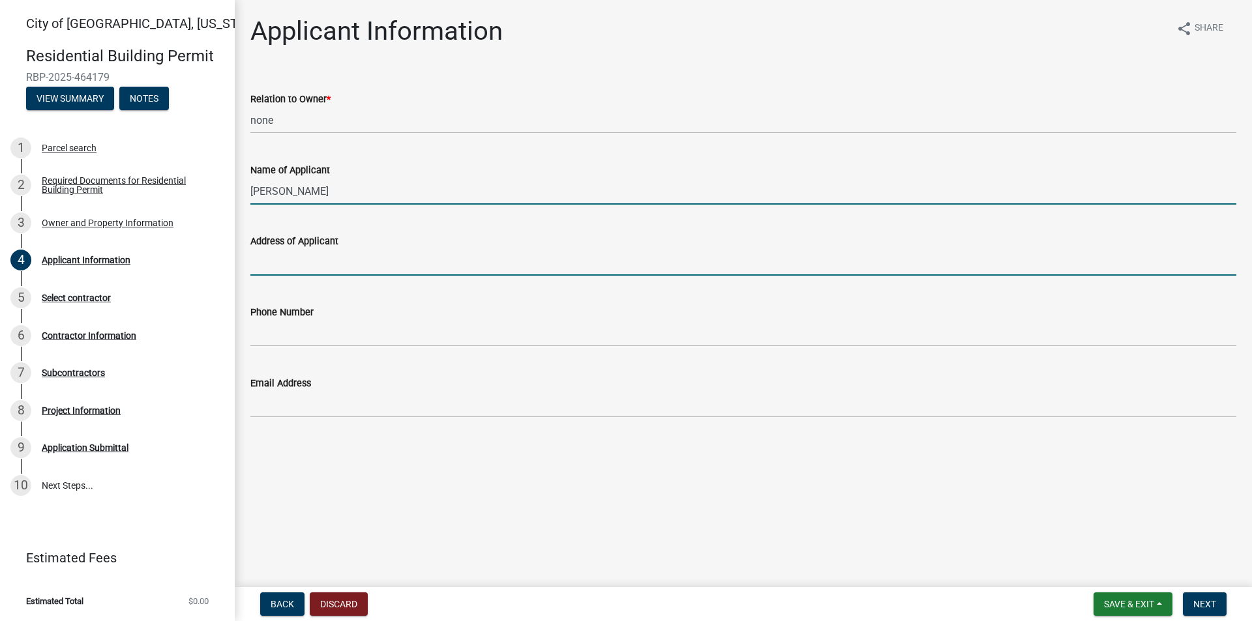
type input "[STREET_ADDRESS]"
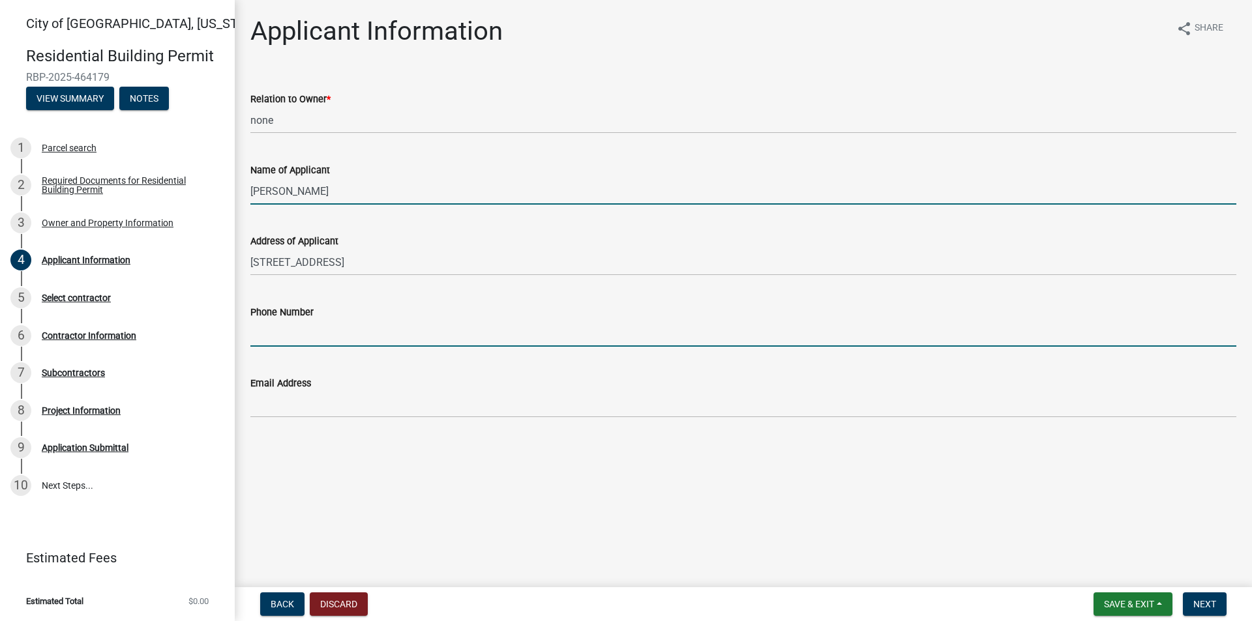
type input "5072764263"
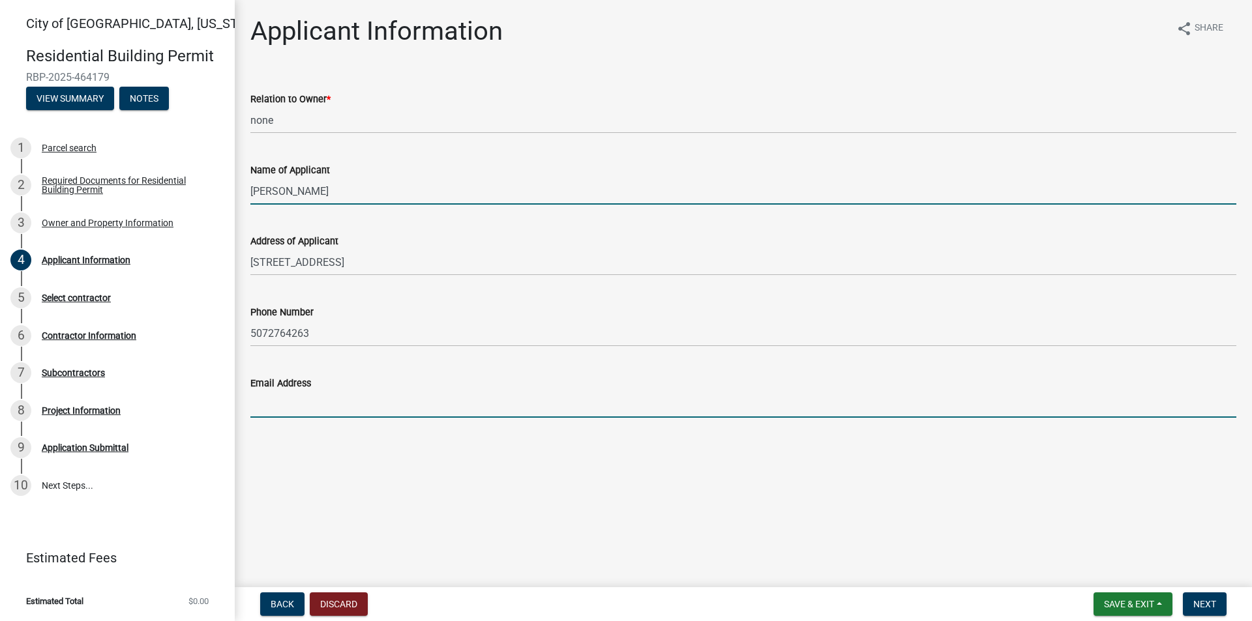
type input "[EMAIL_ADDRESS][DOMAIN_NAME]"
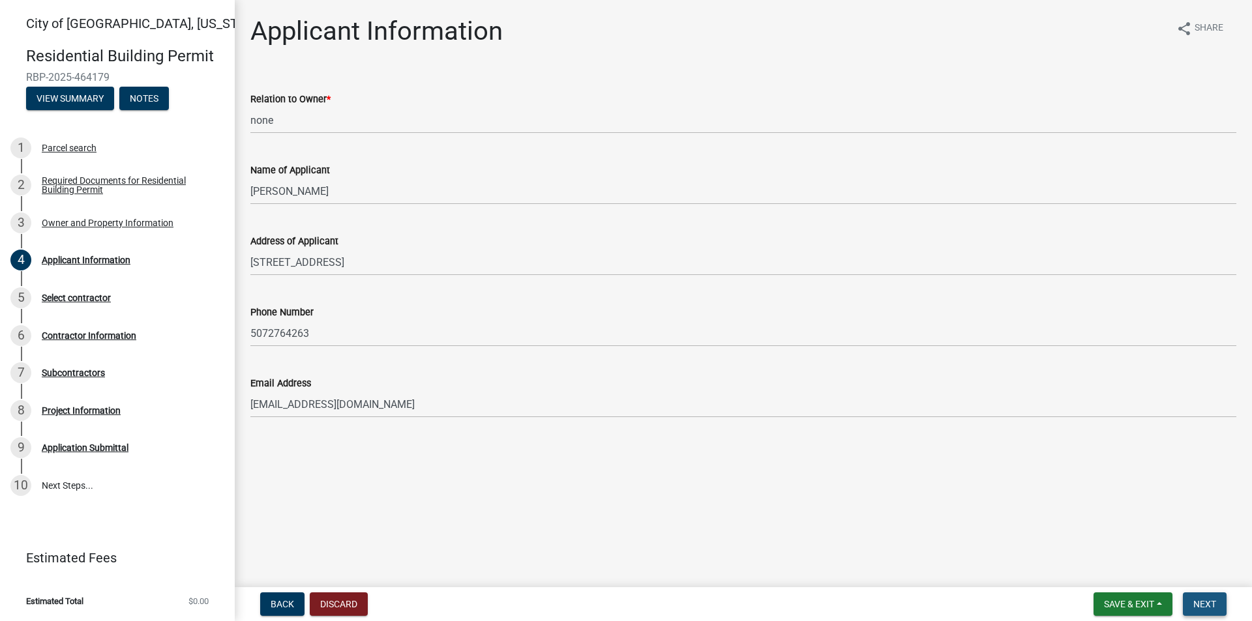
click at [1208, 608] on span "Next" at bounding box center [1204, 604] width 23 height 10
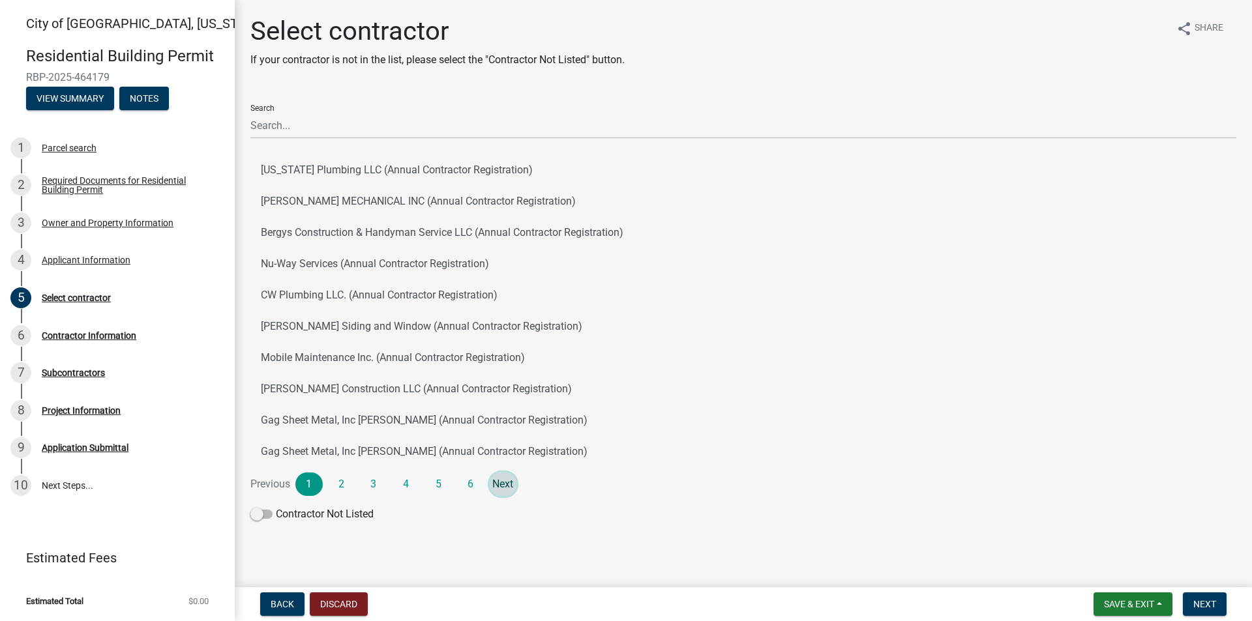
click at [490, 482] on link "Next" at bounding box center [503, 484] width 27 height 23
click at [499, 477] on link "Next" at bounding box center [503, 484] width 27 height 23
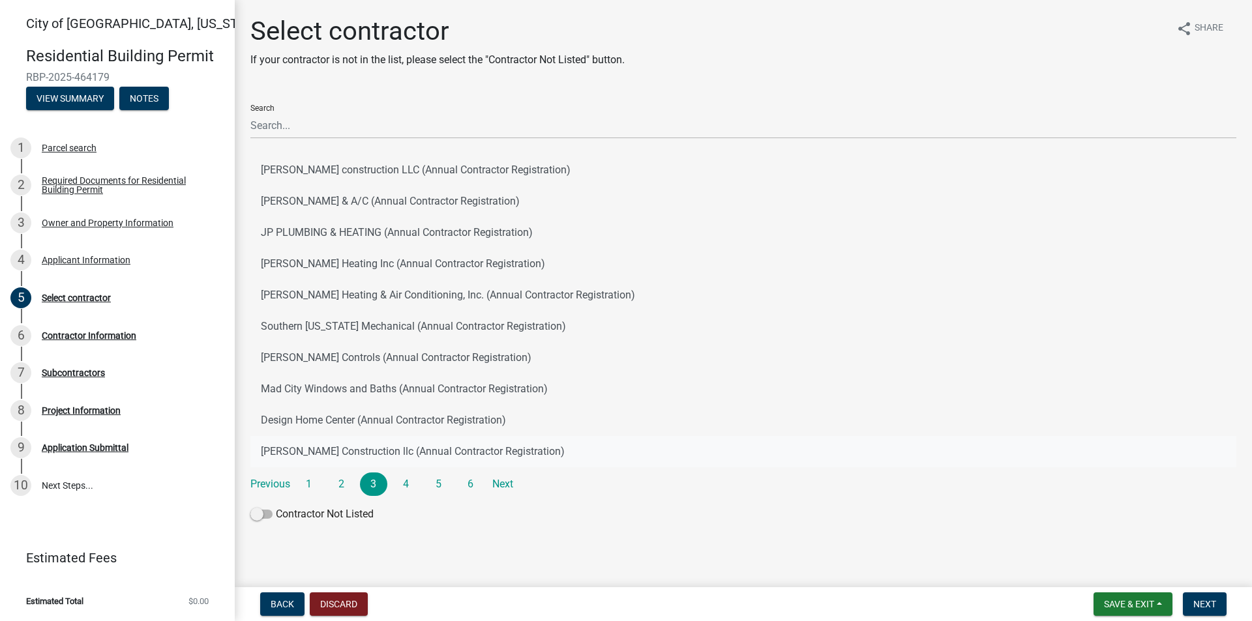
click at [416, 449] on button "[PERSON_NAME] Construction llc (Annual Contractor Registration)" at bounding box center [743, 451] width 986 height 31
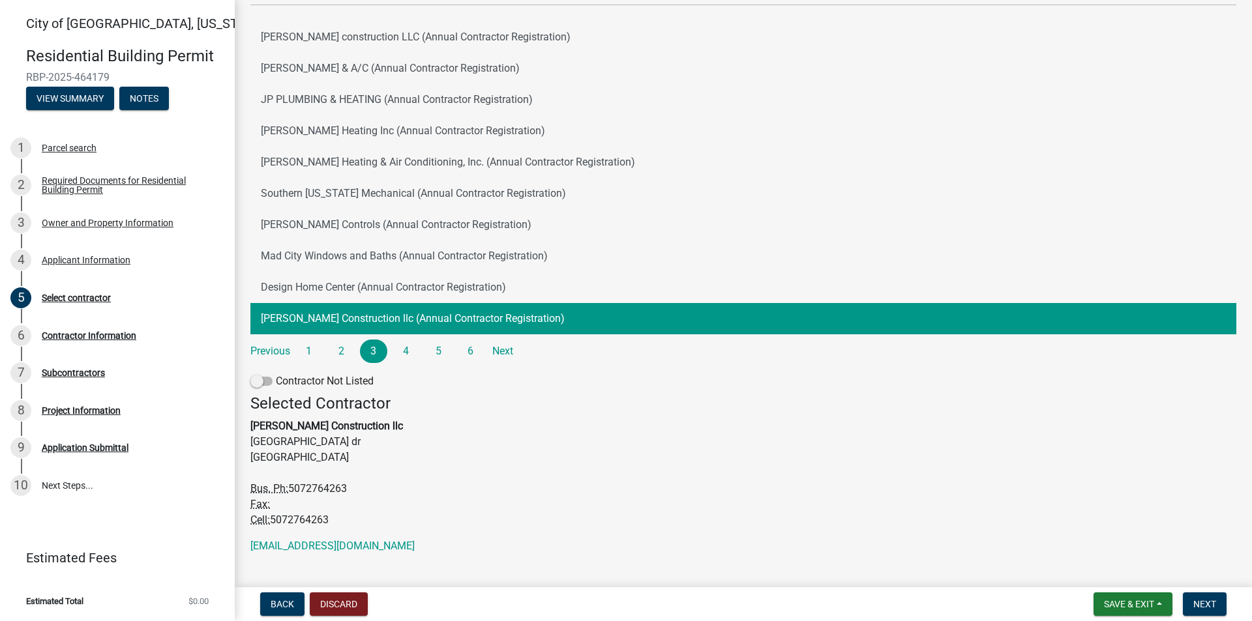
scroll to position [156, 0]
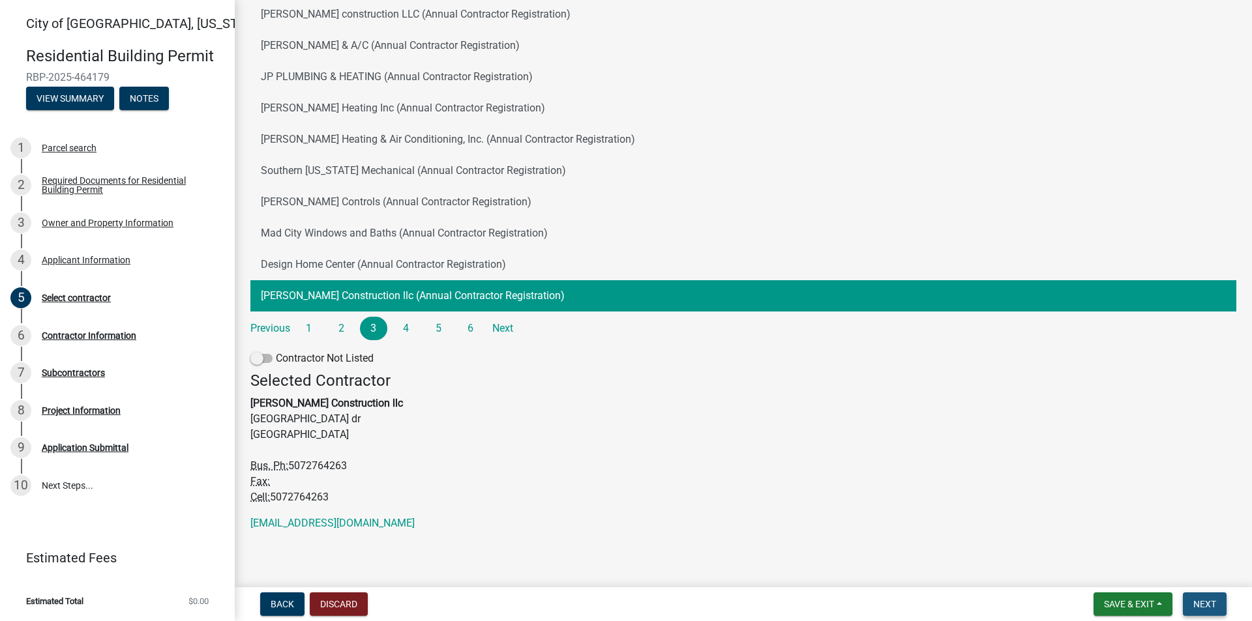
click at [1205, 606] on span "Next" at bounding box center [1204, 604] width 23 height 10
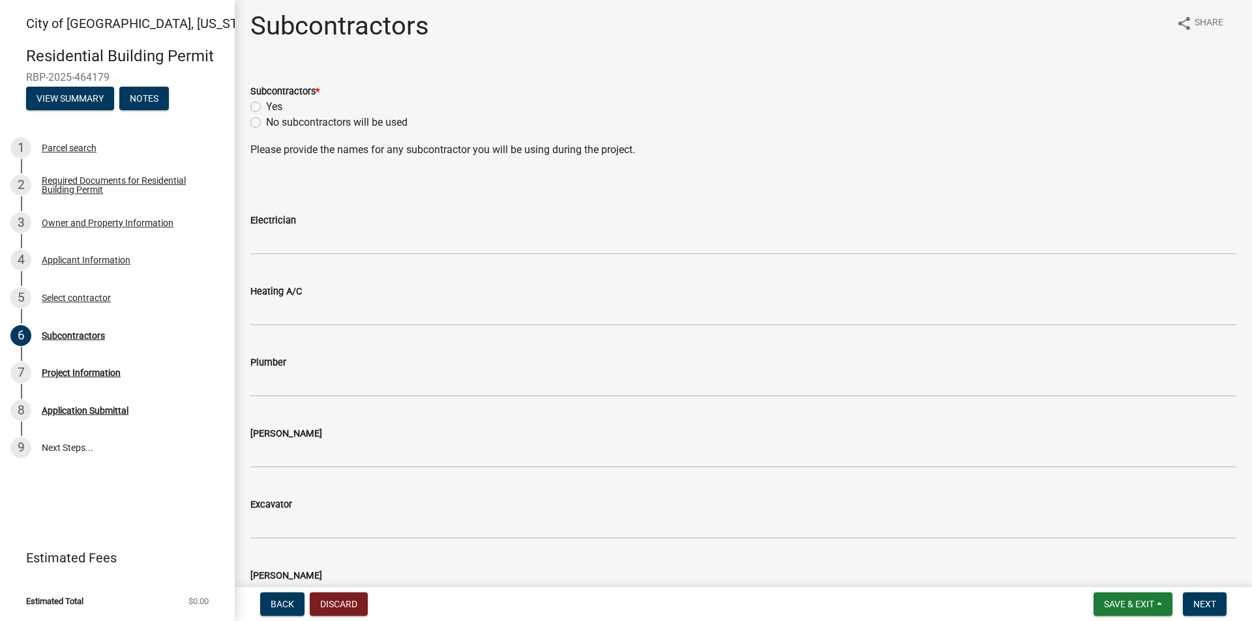
scroll to position [0, 0]
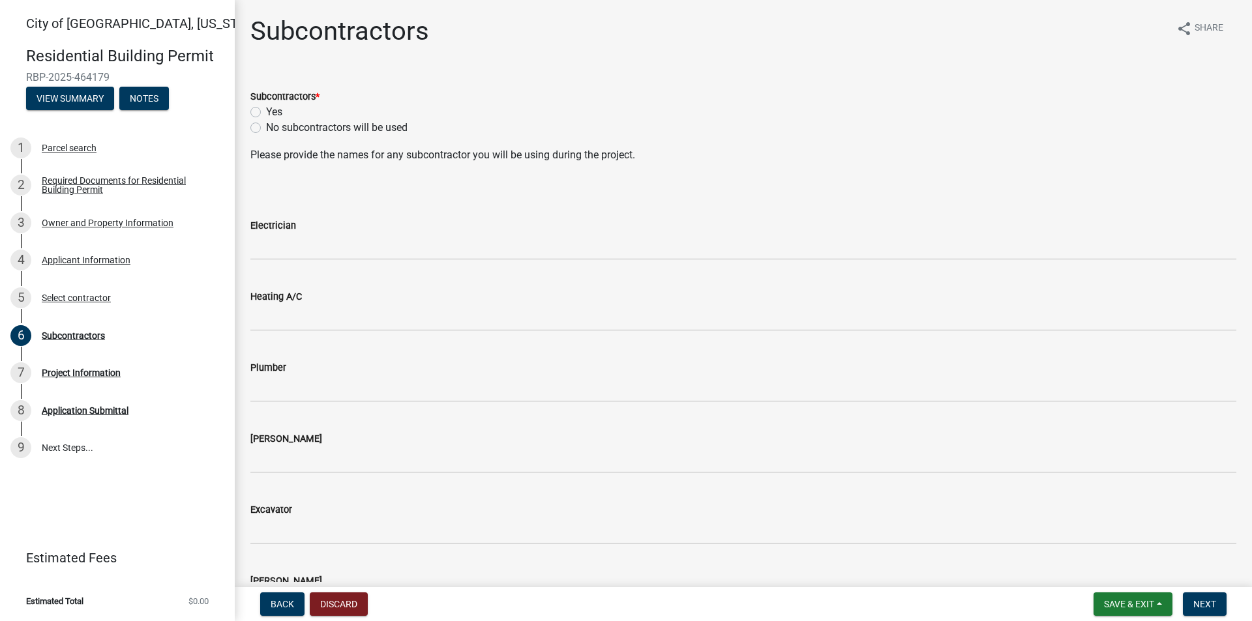
click at [266, 112] on label "Yes" at bounding box center [274, 112] width 16 height 16
click at [266, 112] on input "Yes" at bounding box center [270, 108] width 8 height 8
radio input "true"
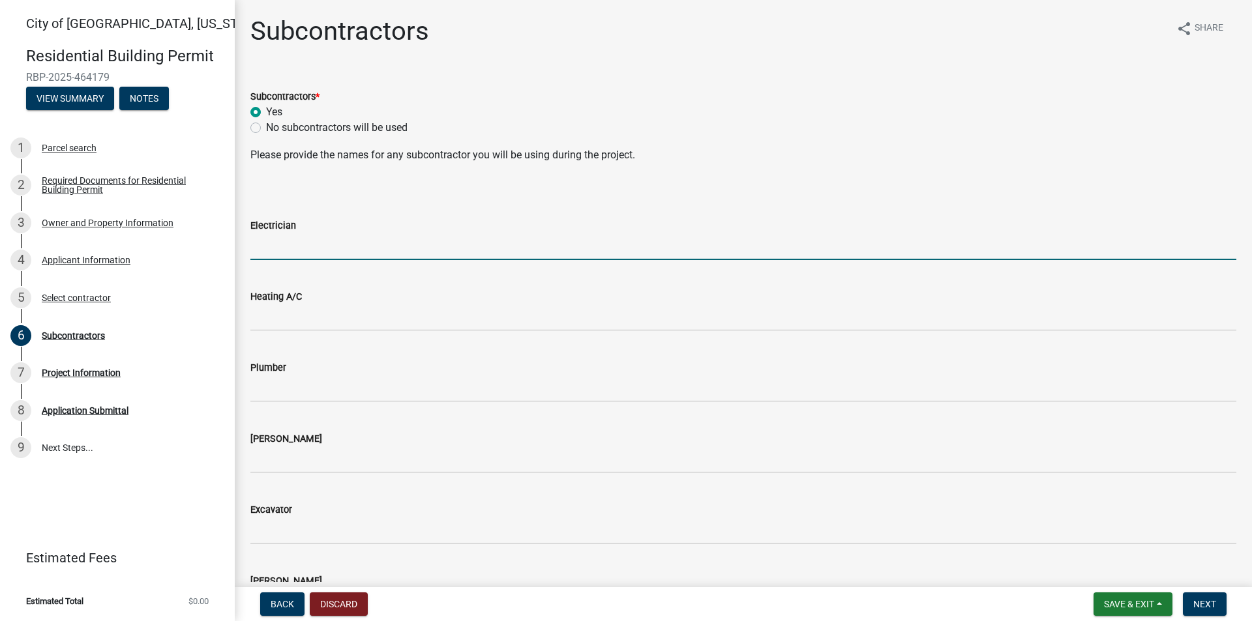
click at [316, 249] on input "Electrician" at bounding box center [743, 246] width 986 height 27
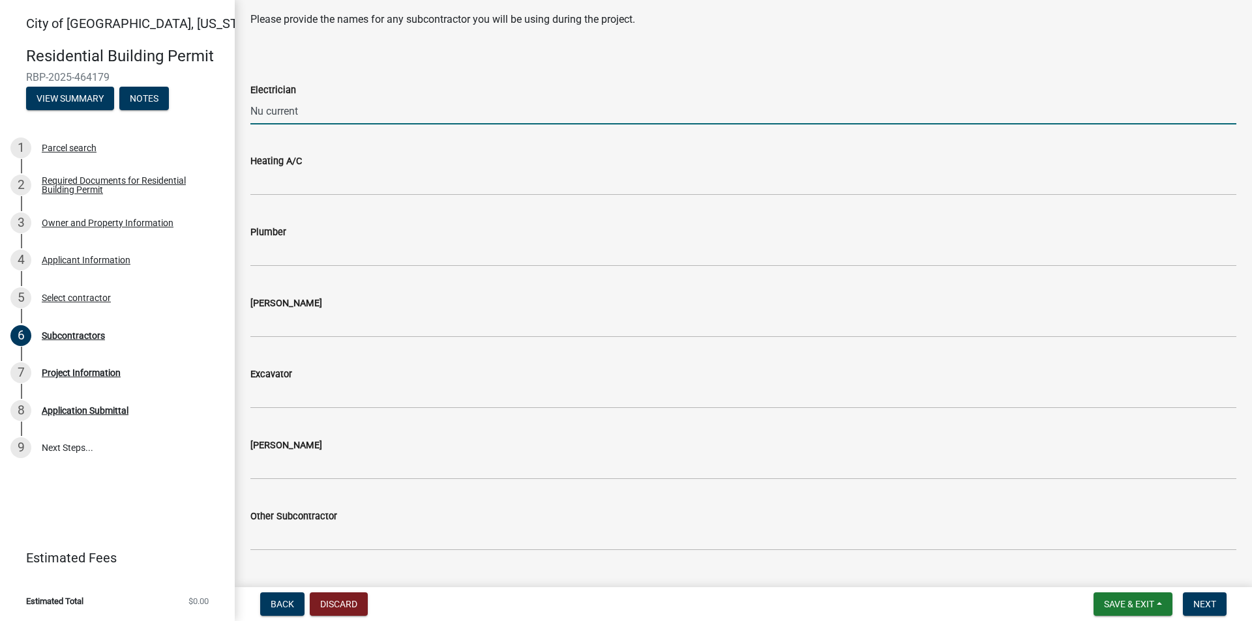
scroll to position [166, 0]
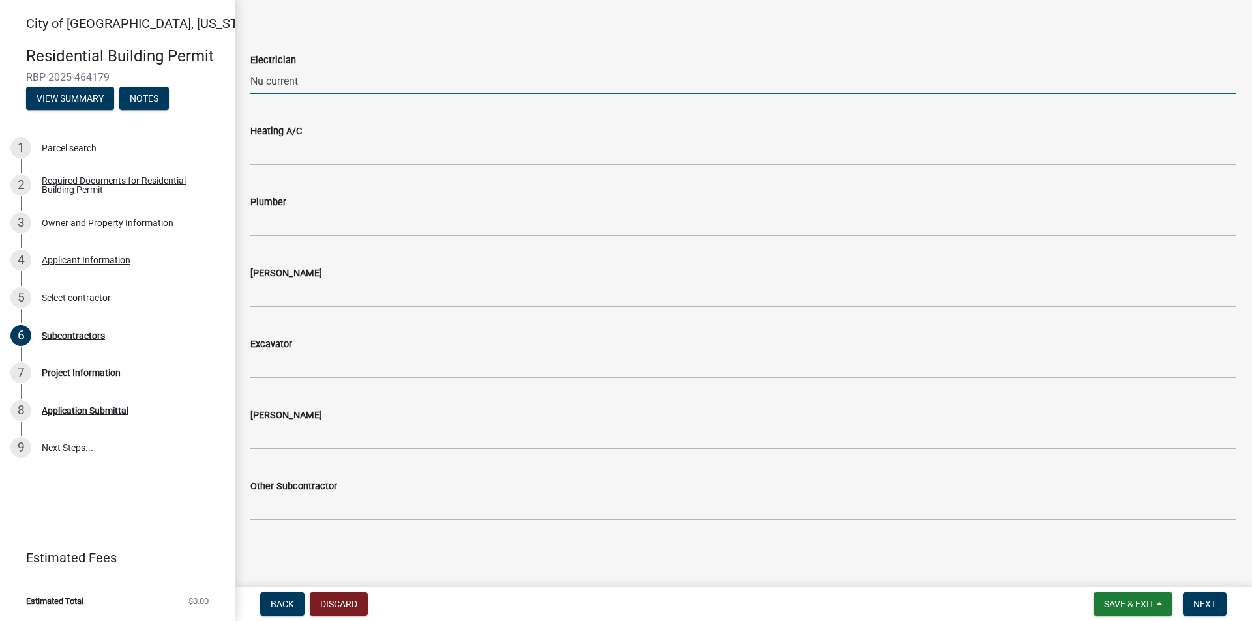
type input "Nu current"
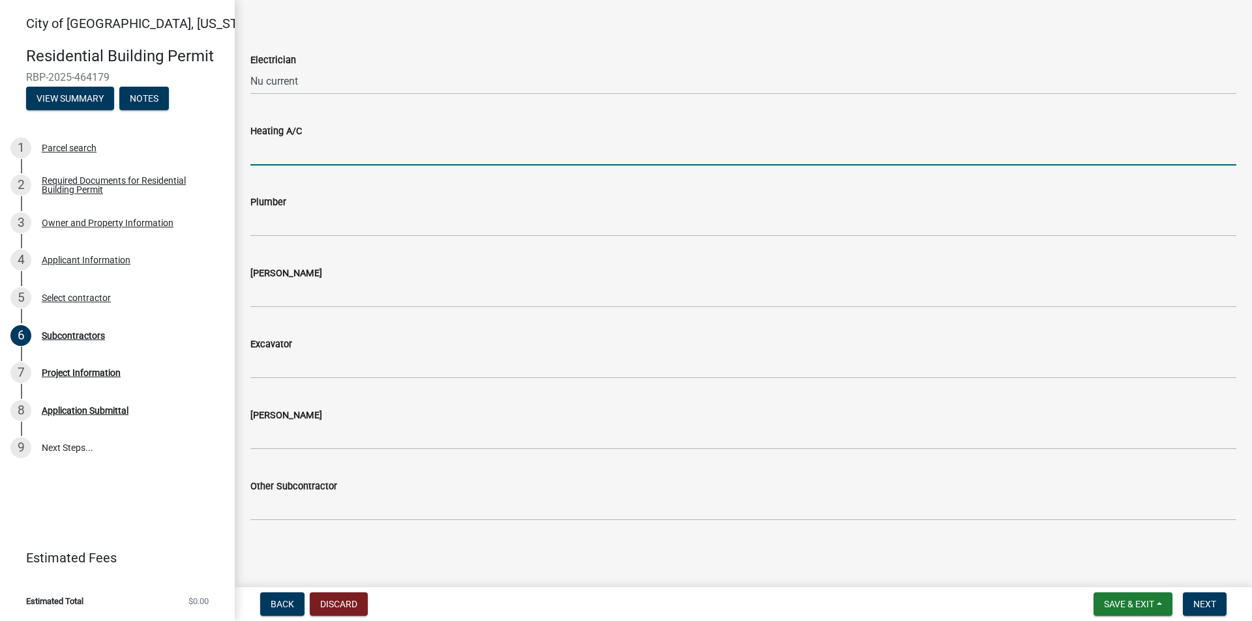
click at [368, 146] on input "Heating A/C" at bounding box center [743, 152] width 986 height 27
type input "na"
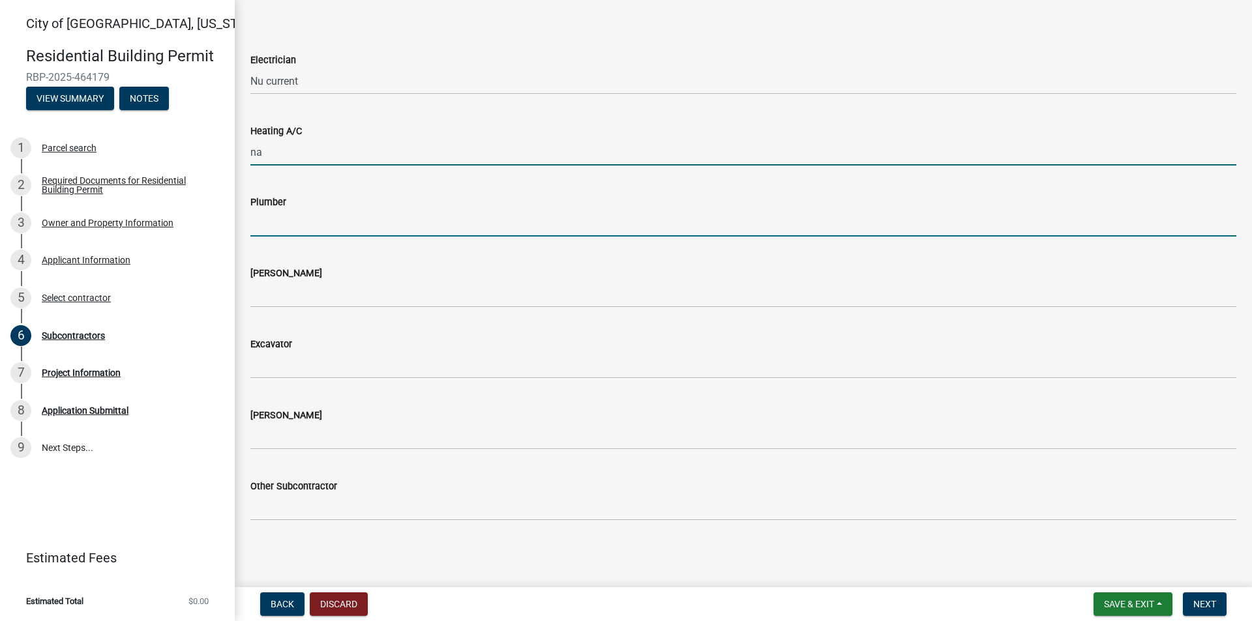
click at [367, 225] on input "Plumber" at bounding box center [743, 223] width 986 height 27
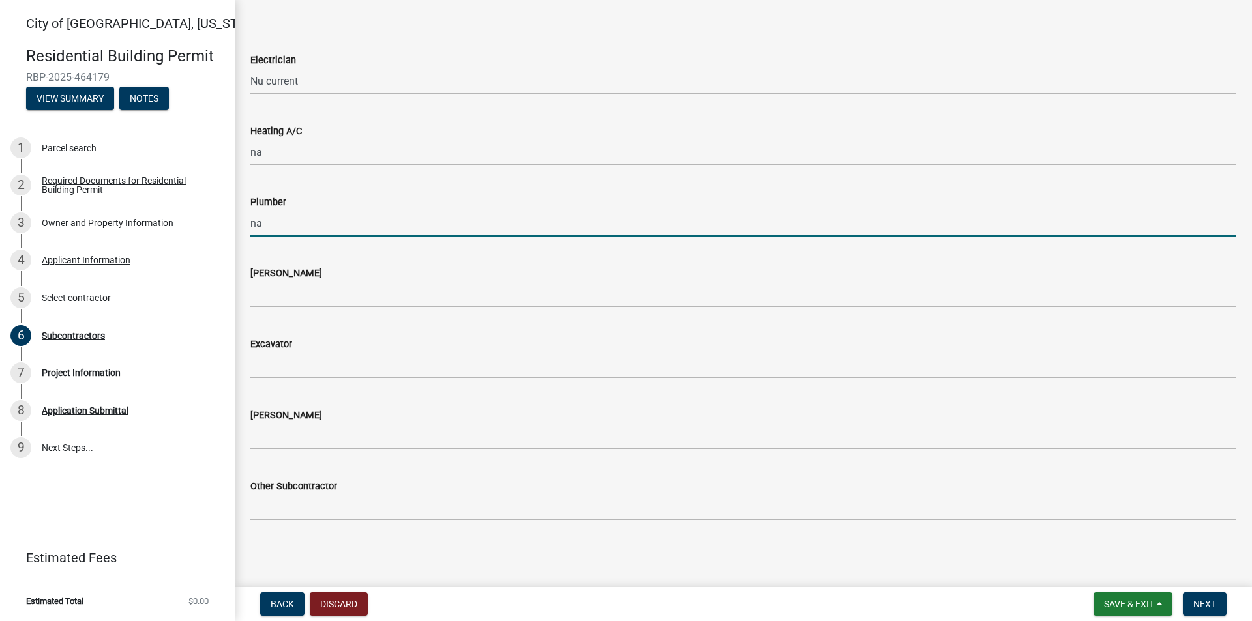
type input "na"
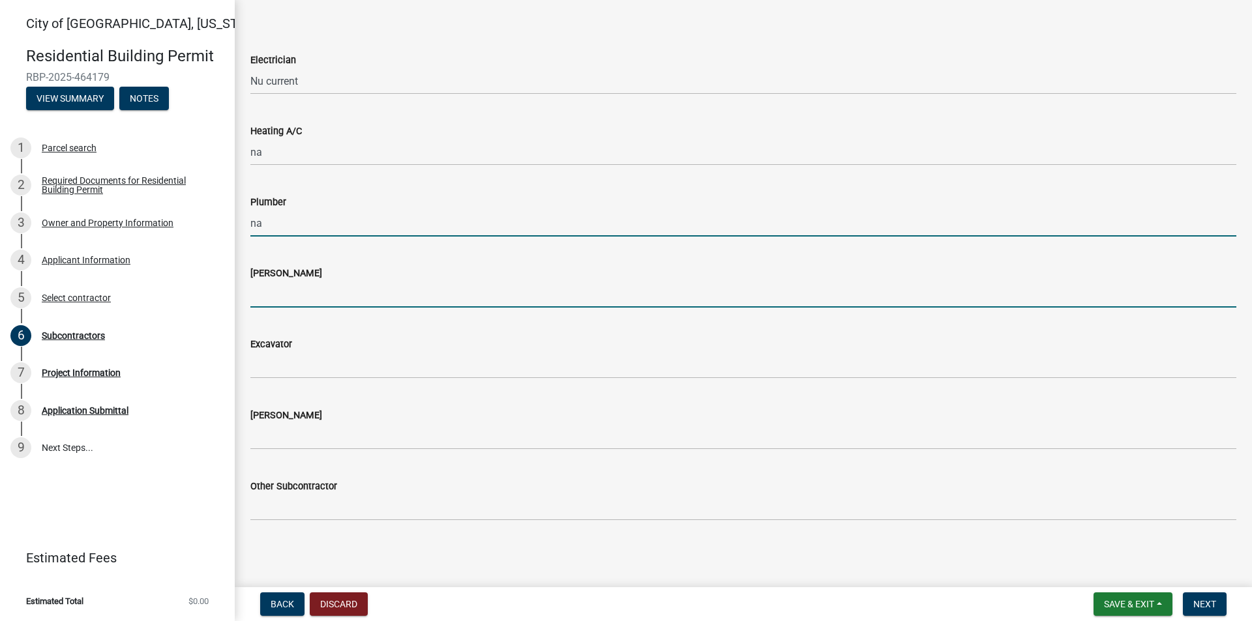
click at [299, 288] on input "[PERSON_NAME]" at bounding box center [743, 294] width 986 height 27
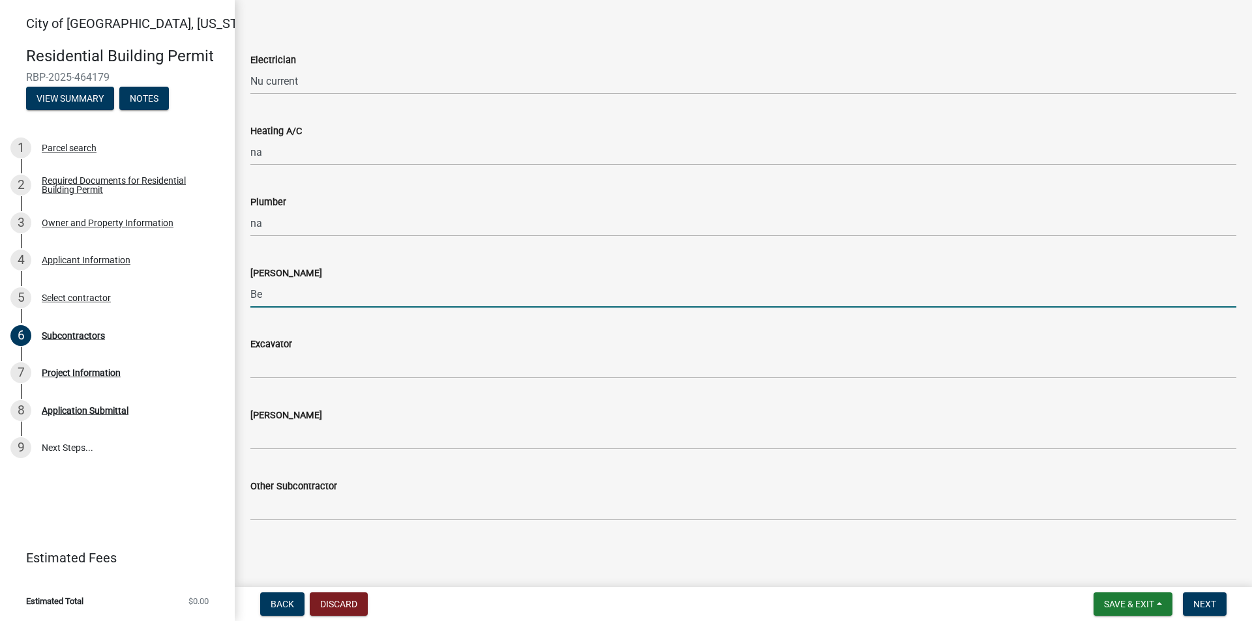
type input "B"
type input "sioux valley masonry"
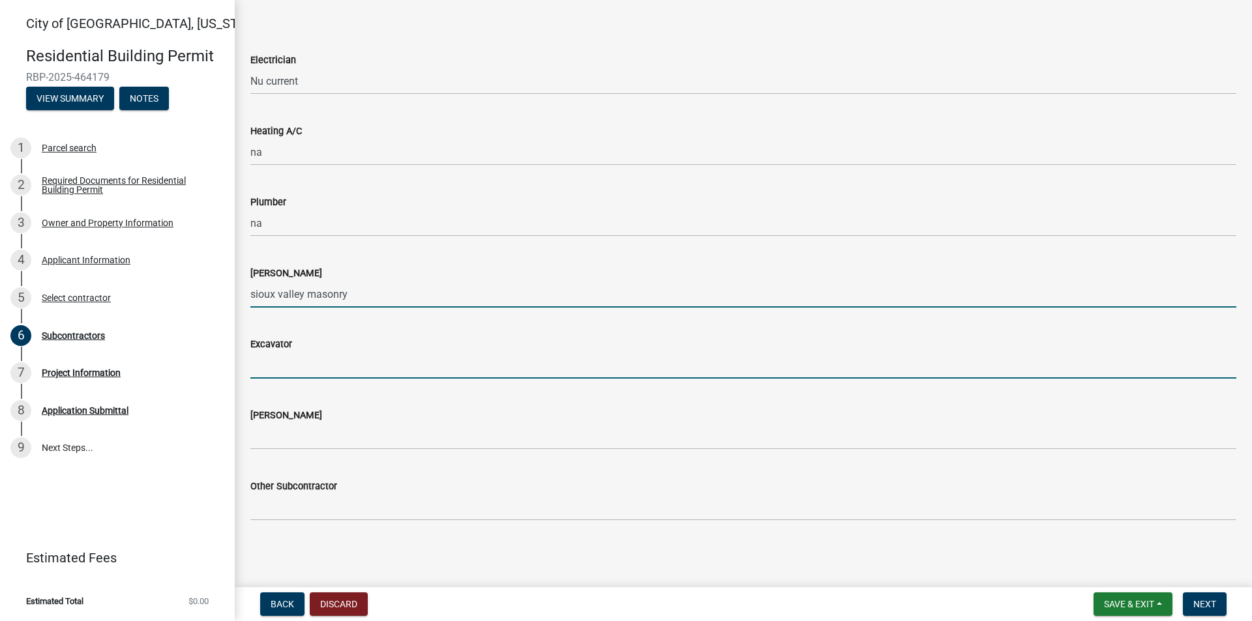
click at [302, 371] on input "Excavator" at bounding box center [743, 365] width 986 height 27
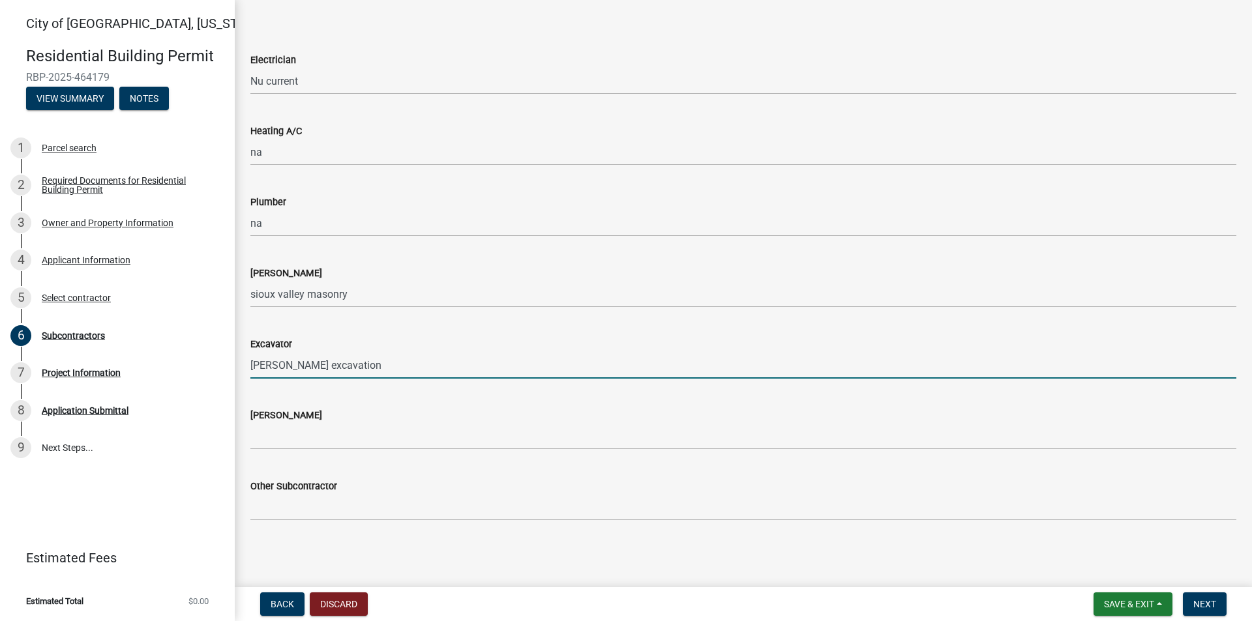
type input "[PERSON_NAME] excavation"
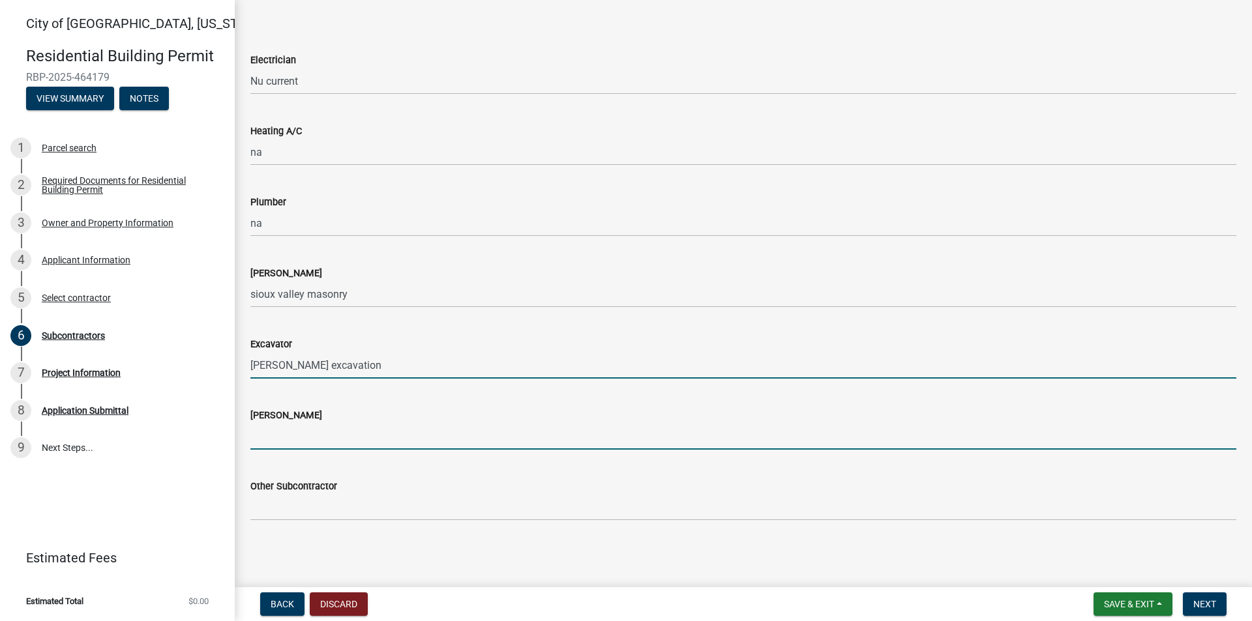
click at [310, 439] on input "[PERSON_NAME]" at bounding box center [743, 436] width 986 height 27
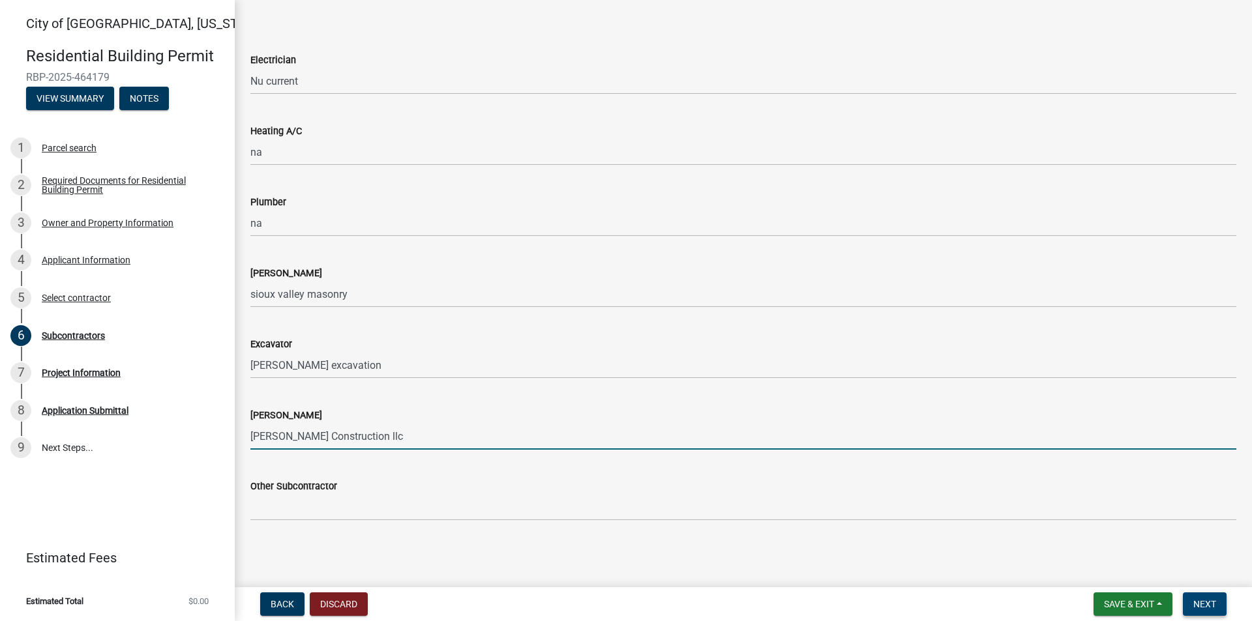
type input "[PERSON_NAME] Construction llc"
click at [1195, 602] on span "Next" at bounding box center [1204, 604] width 23 height 10
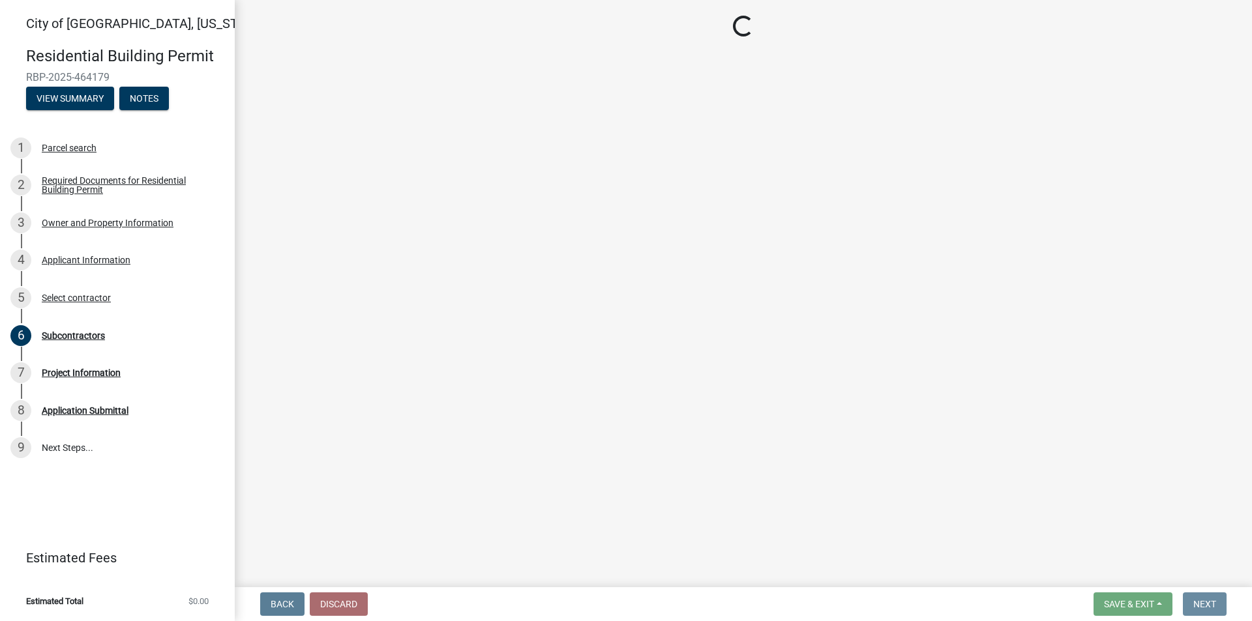
scroll to position [0, 0]
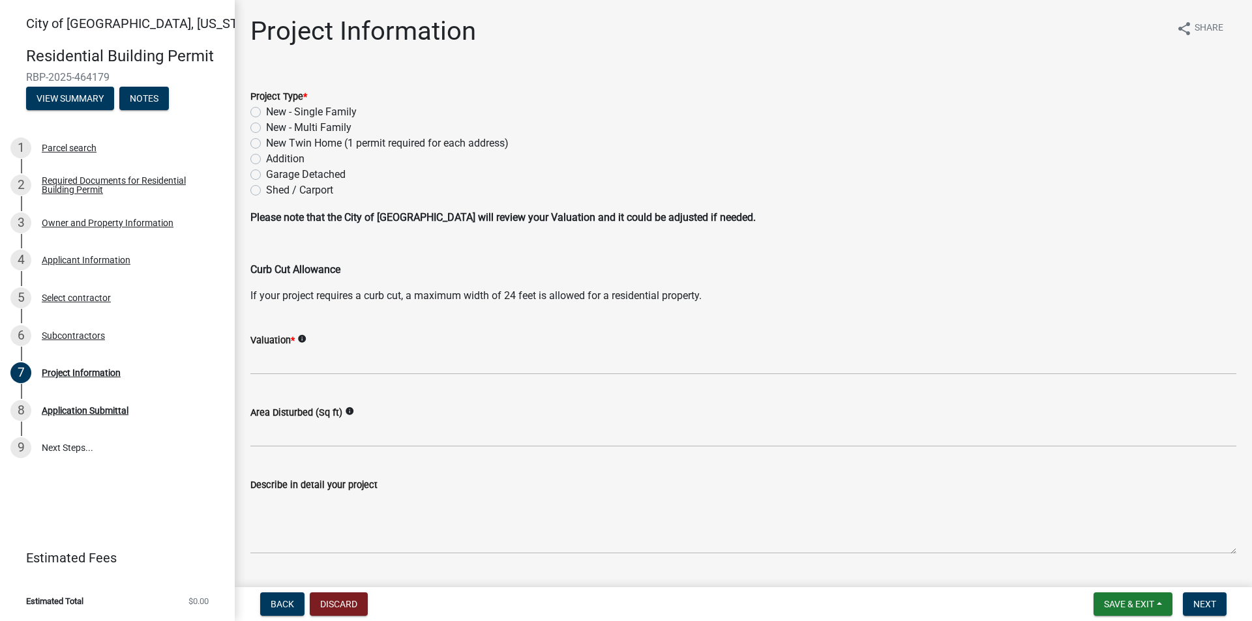
click at [266, 172] on label "Garage Detached" at bounding box center [306, 175] width 80 height 16
click at [266, 172] on input "Garage Detached" at bounding box center [270, 171] width 8 height 8
radio input "true"
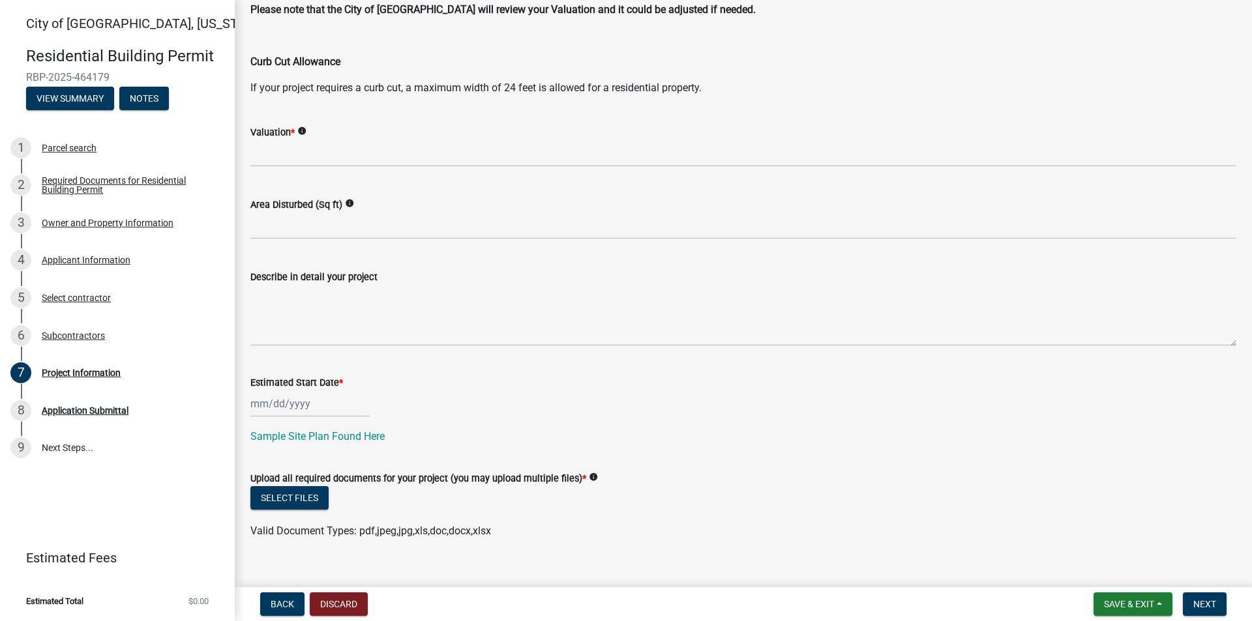
scroll to position [228, 0]
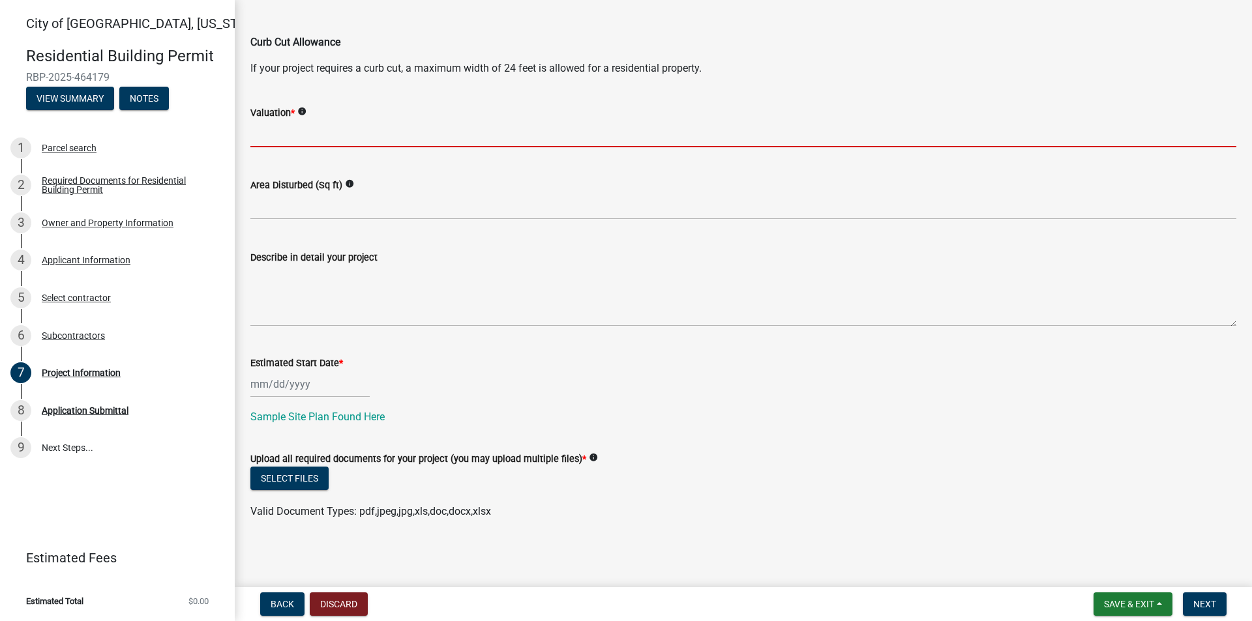
click at [331, 130] on input "text" at bounding box center [743, 134] width 986 height 27
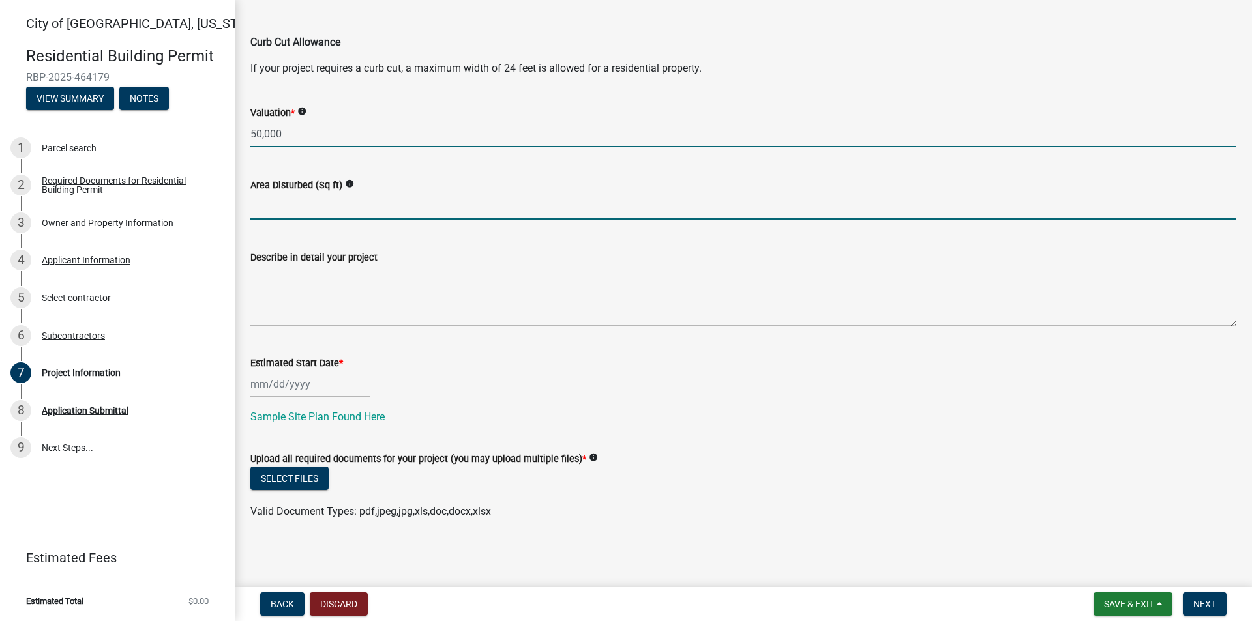
type input "50000"
click at [284, 211] on input "text" at bounding box center [743, 206] width 986 height 27
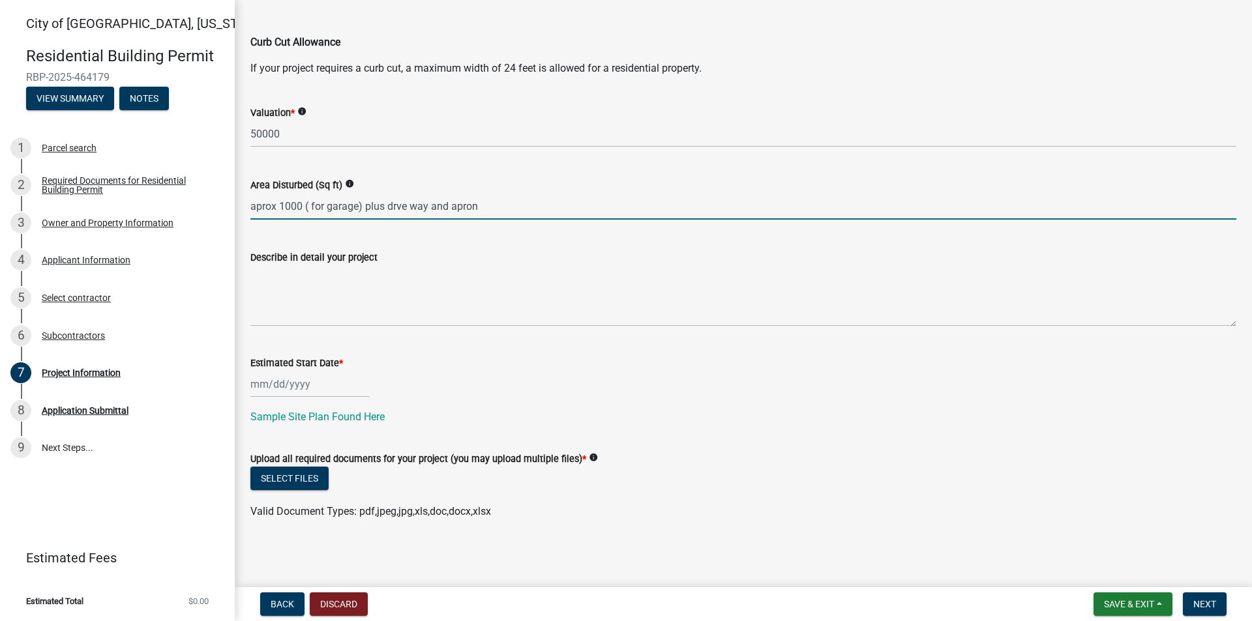
drag, startPoint x: 396, startPoint y: 205, endPoint x: 405, endPoint y: 205, distance: 8.5
click at [397, 205] on input "aprox 1000 ( for garage) plus drve way and apron" at bounding box center [743, 206] width 986 height 27
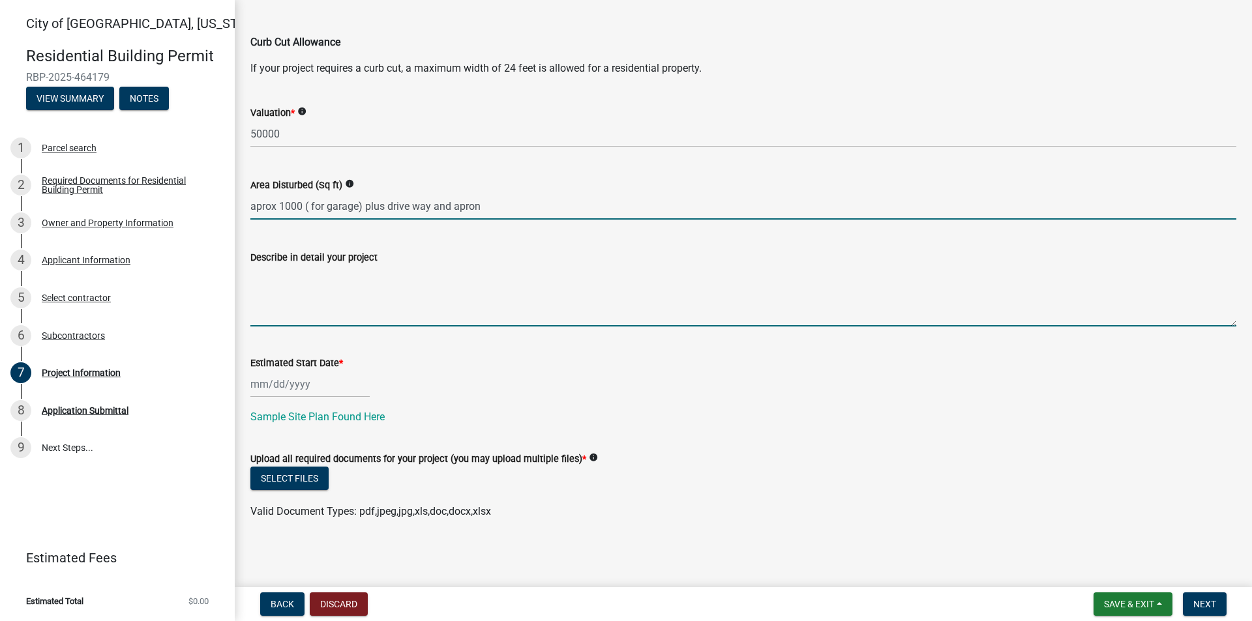
type input "-1000"
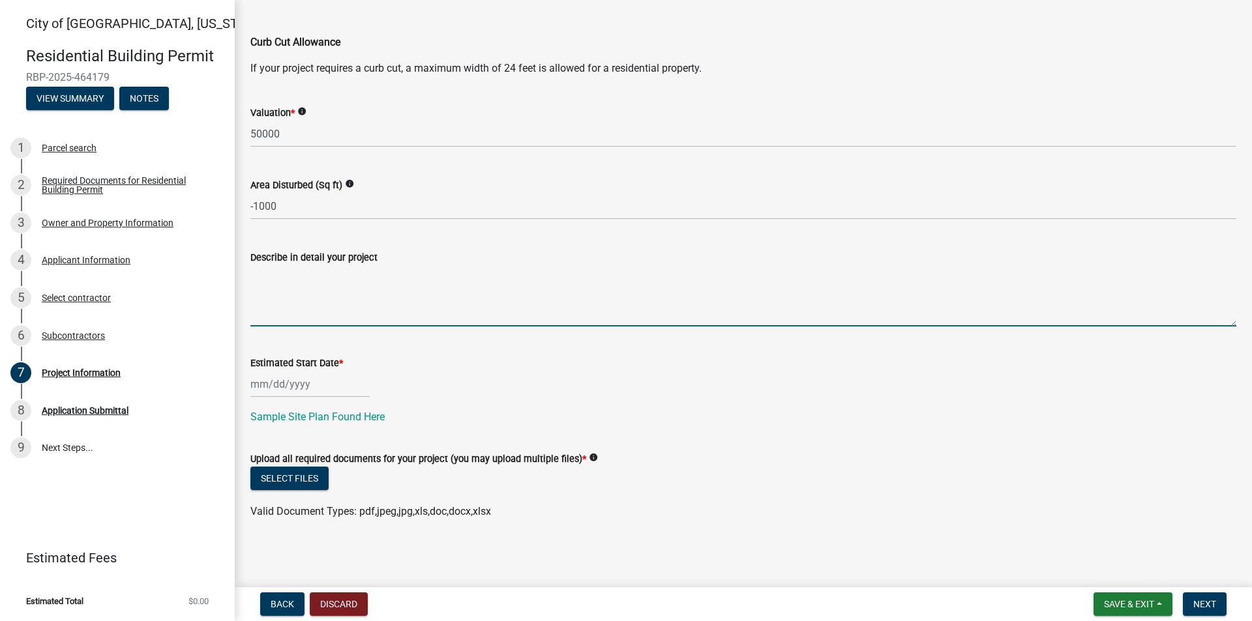
click at [270, 317] on textarea "Describe in detail your project" at bounding box center [743, 295] width 986 height 61
type textarea "Build New Detached garage, pour apron\ drive way, cut out curb and install apro…"
click at [265, 381] on div at bounding box center [309, 384] width 119 height 27
select select "8"
select select "2025"
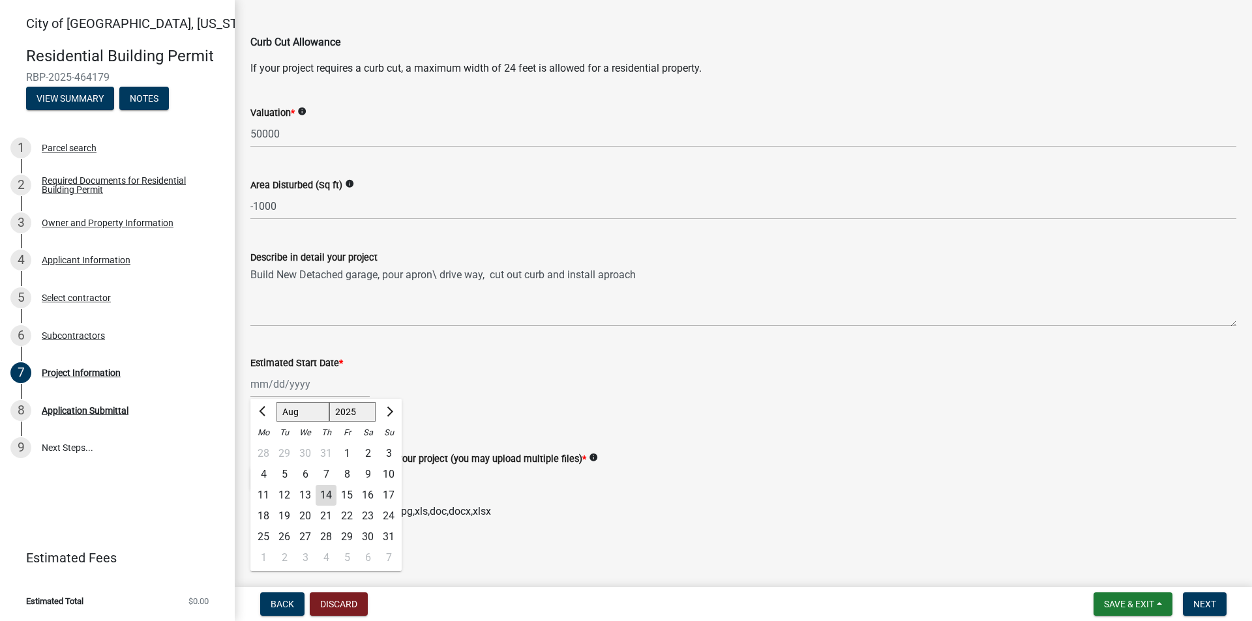
click at [303, 520] on div "20" at bounding box center [305, 516] width 21 height 21
type input "[DATE]"
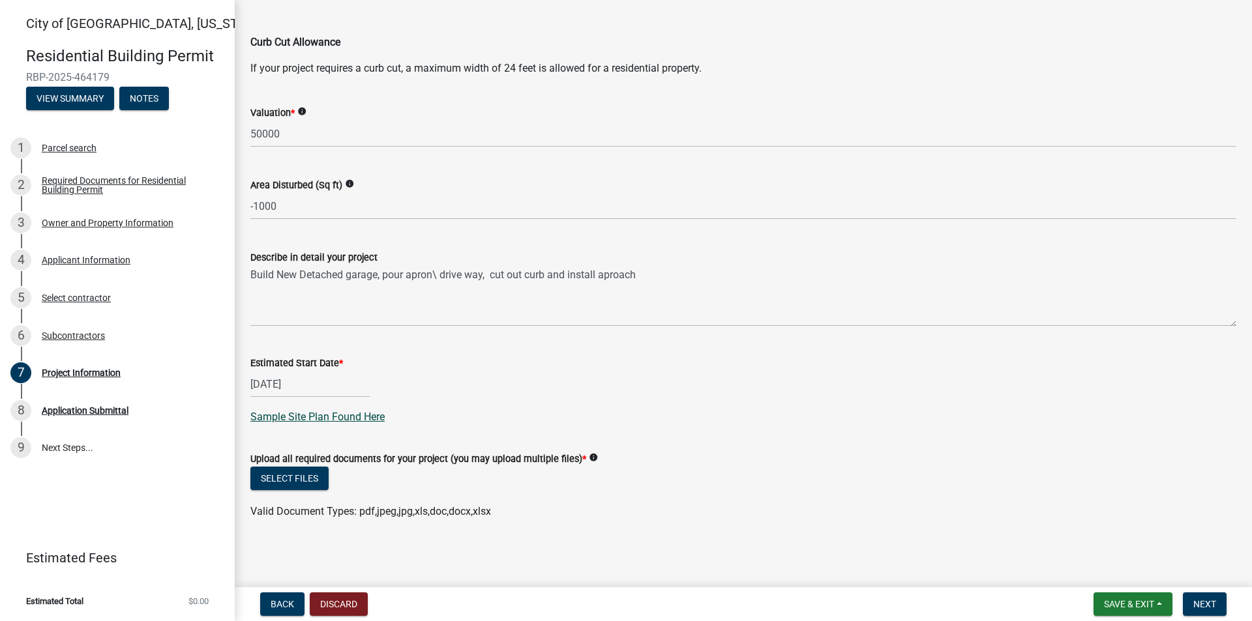
click at [350, 414] on link "Sample Site Plan Found Here" at bounding box center [317, 417] width 134 height 12
click at [1207, 602] on span "Next" at bounding box center [1204, 604] width 23 height 10
click at [1100, 599] on button "Save & Exit" at bounding box center [1132, 604] width 79 height 23
click at [1088, 544] on button "Save" at bounding box center [1120, 539] width 104 height 31
click at [63, 449] on link "9 Next Steps..." at bounding box center [117, 449] width 235 height 38
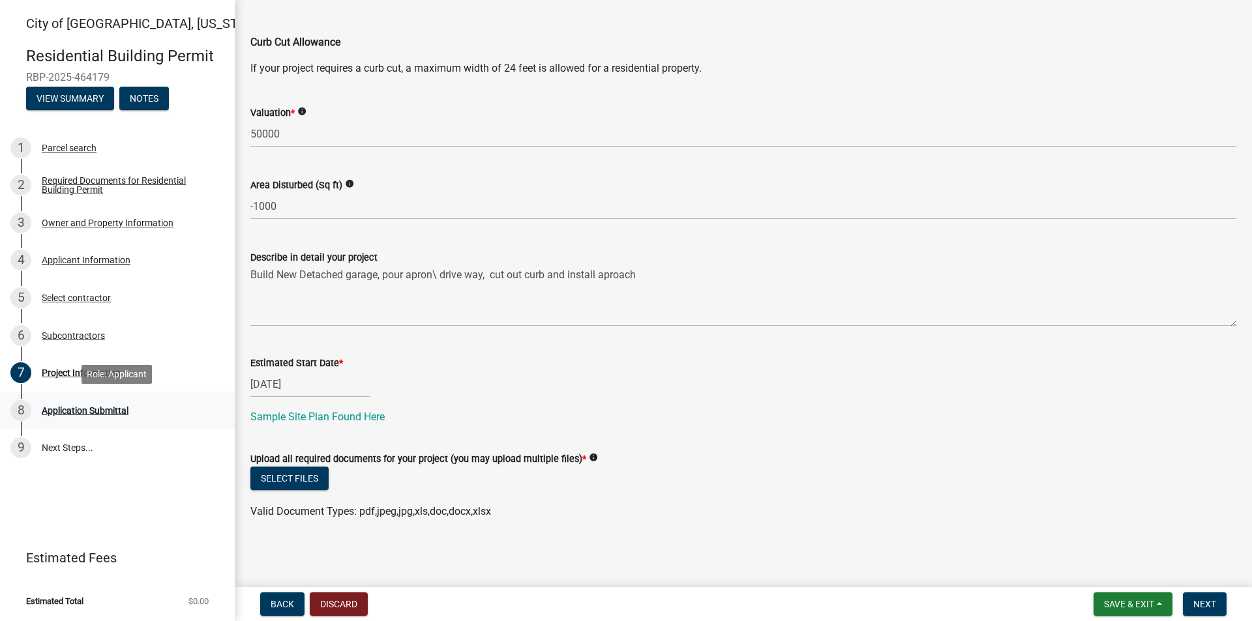
click at [69, 411] on div "Application Submittal" at bounding box center [85, 410] width 87 height 9
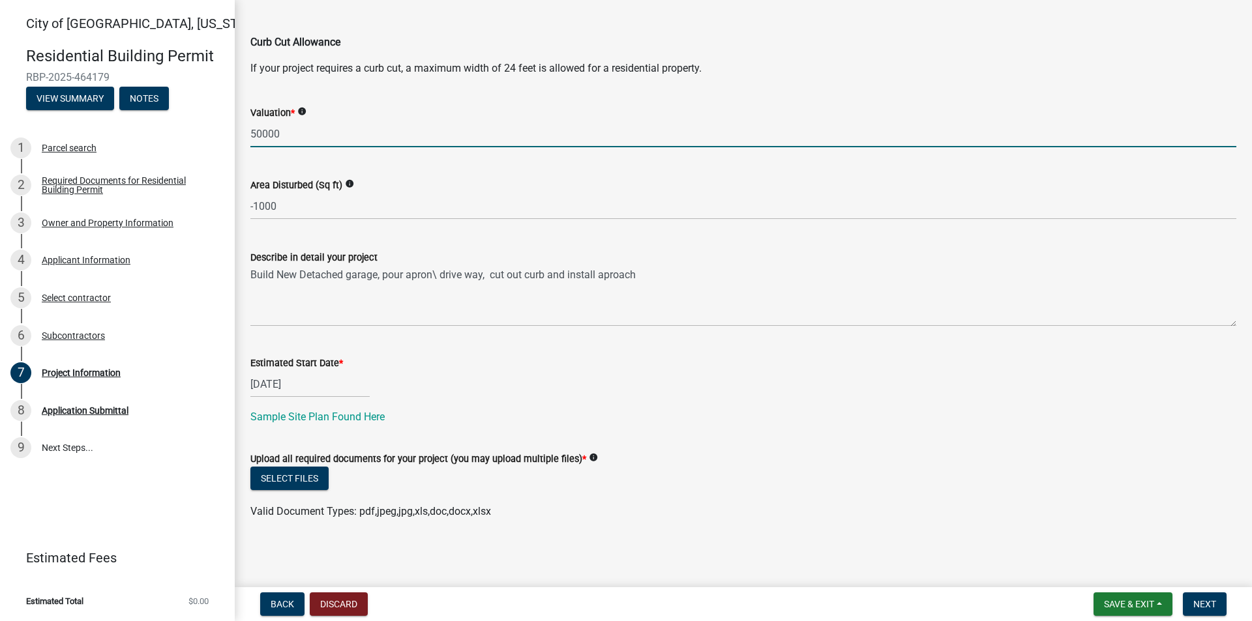
click at [259, 132] on input "50000" at bounding box center [743, 134] width 986 height 27
click at [261, 131] on input "50000" at bounding box center [743, 134] width 986 height 27
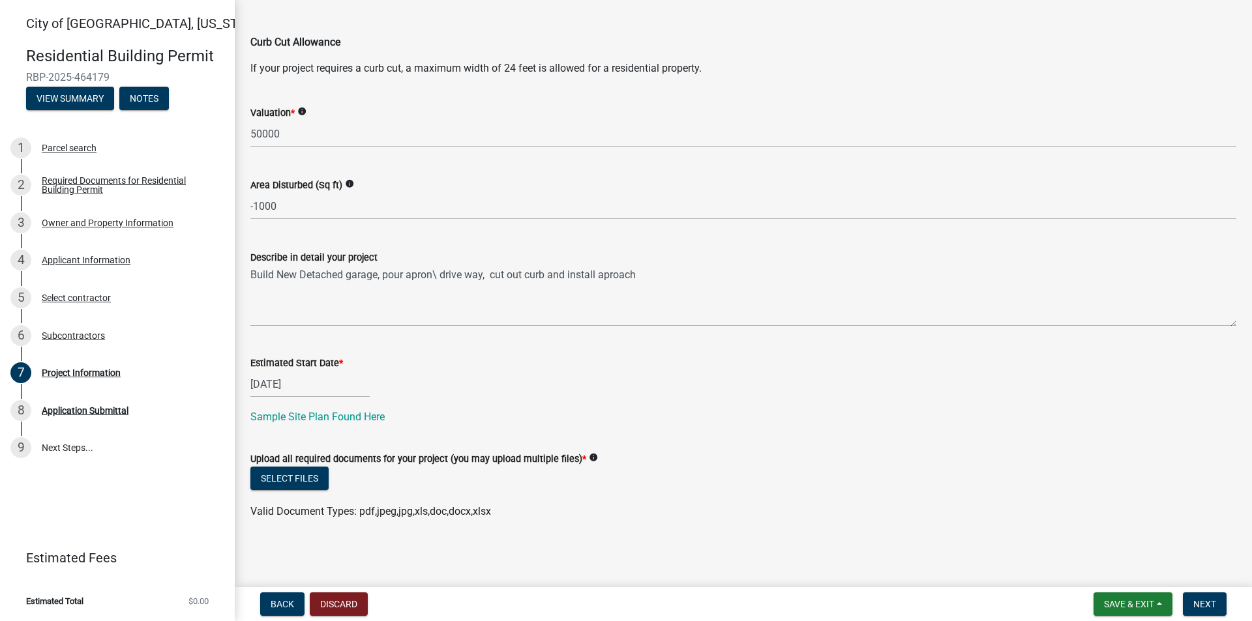
click at [250, 131] on div "Valuation * info 50000" at bounding box center [743, 117] width 1005 height 61
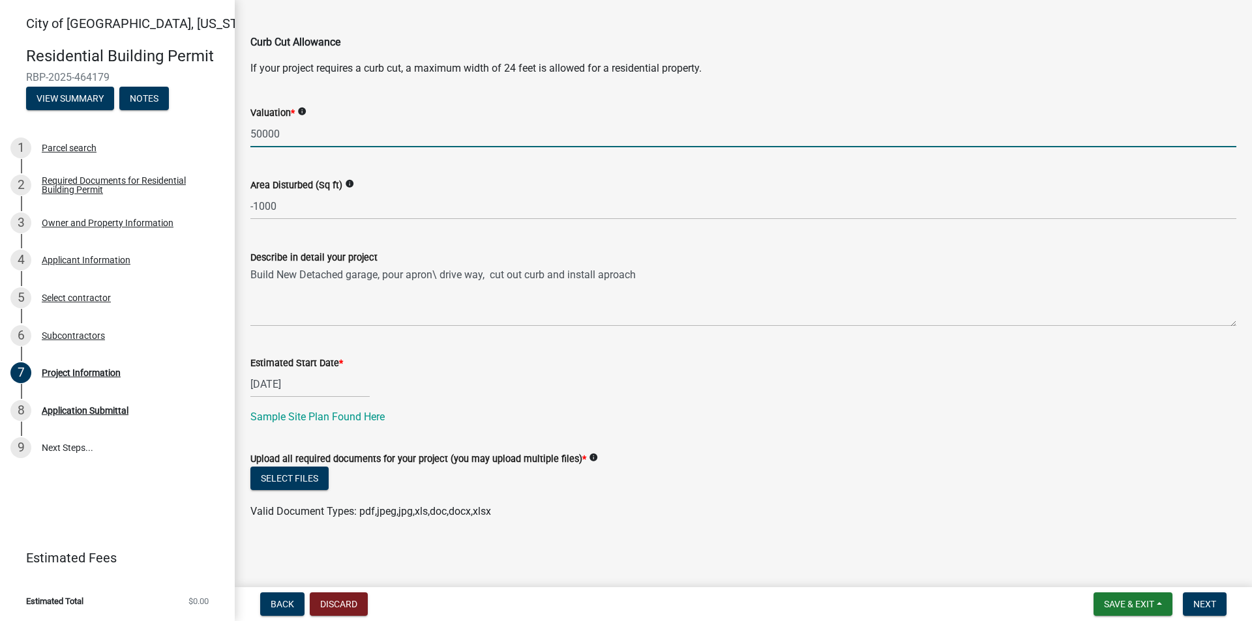
click at [258, 135] on input "50000" at bounding box center [743, 134] width 986 height 27
click at [261, 134] on input "50000" at bounding box center [743, 134] width 986 height 27
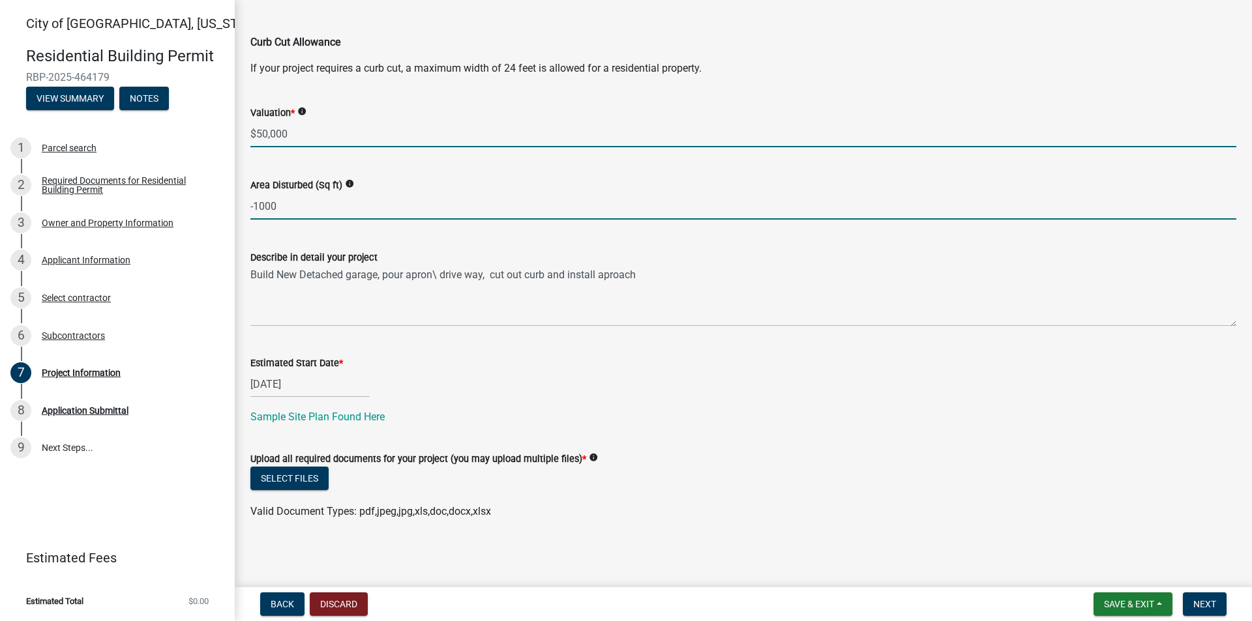
type input "50000"
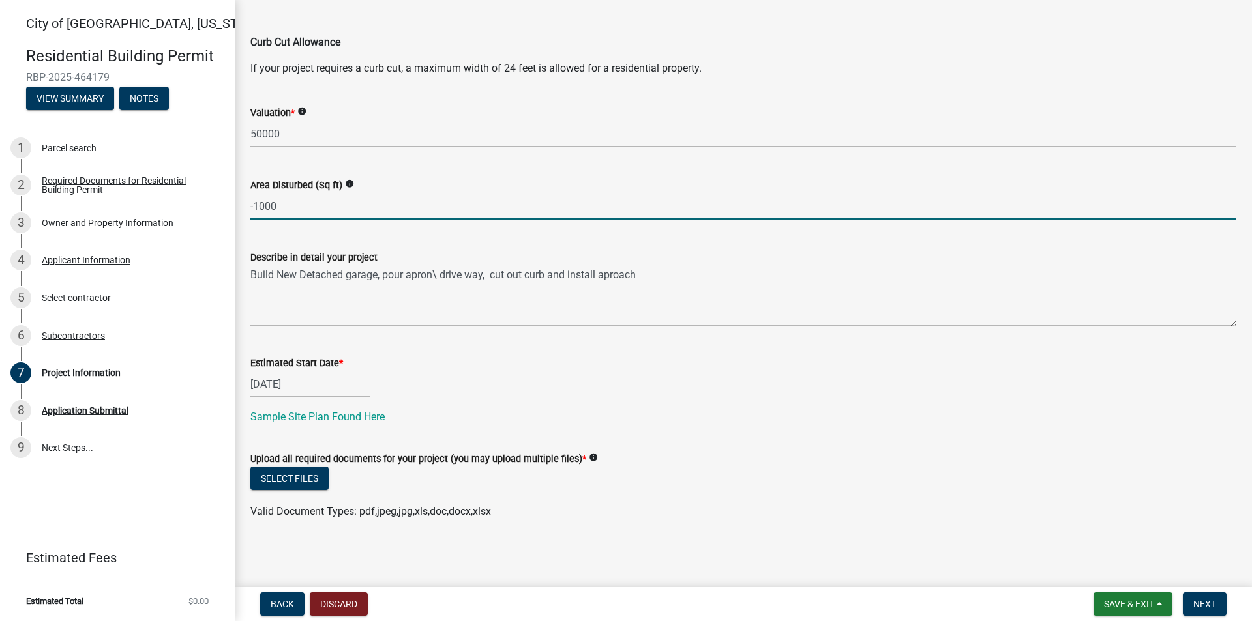
click at [253, 207] on input "-1000" at bounding box center [743, 206] width 986 height 27
type input "1000"
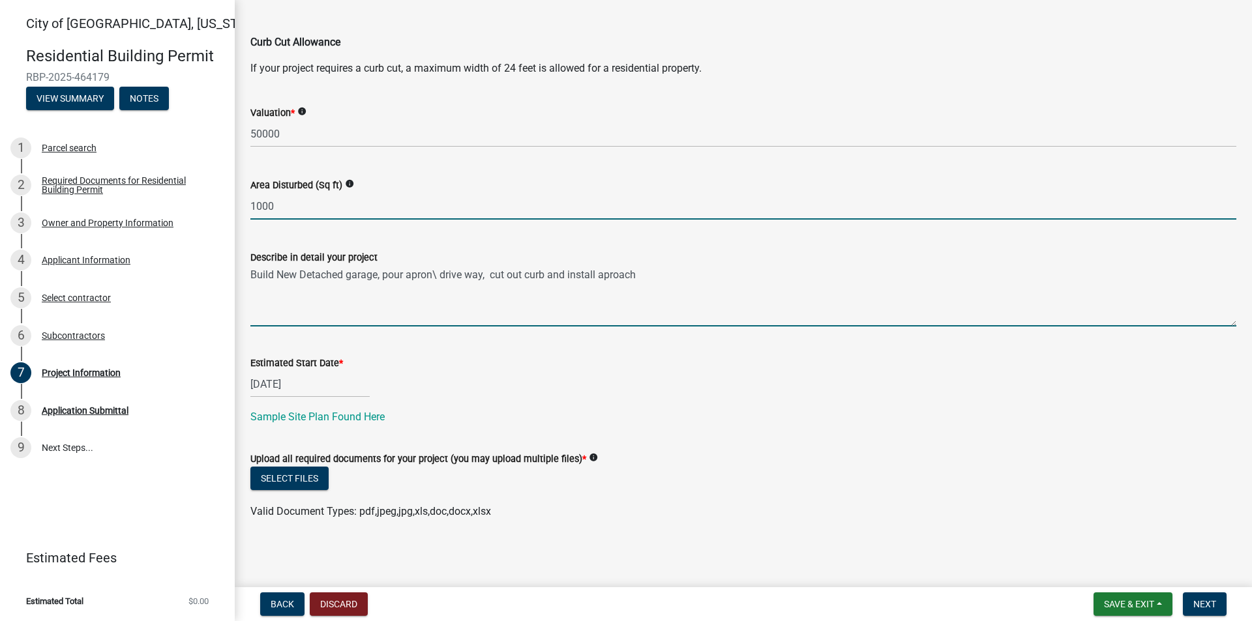
click at [773, 267] on textarea "Build New Detached garage, pour apron\ drive way, cut out curb and install apro…" at bounding box center [743, 295] width 986 height 61
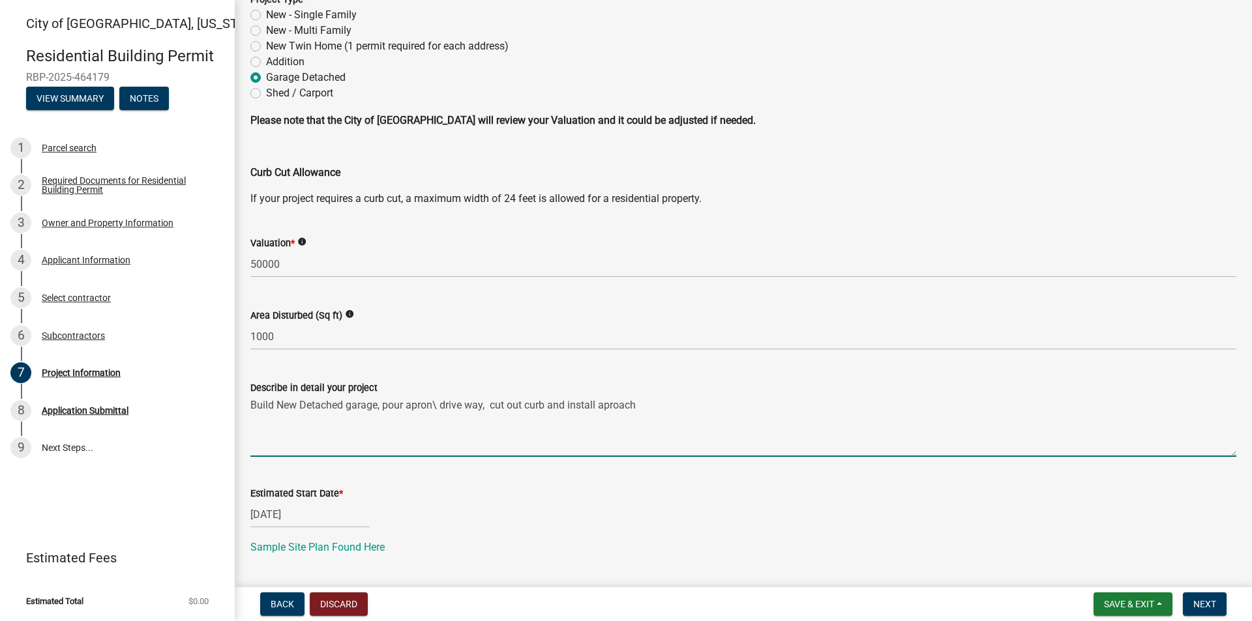
scroll to position [162, 0]
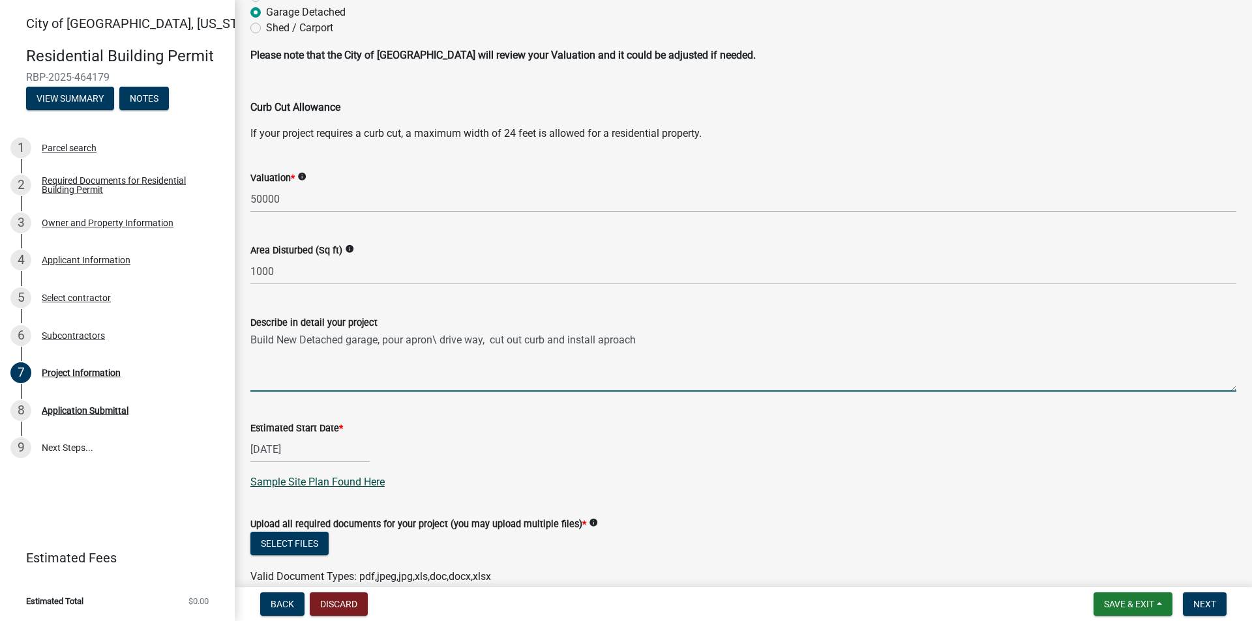
click at [351, 477] on link "Sample Site Plan Found Here" at bounding box center [317, 482] width 134 height 12
